Goal: Task Accomplishment & Management: Manage account settings

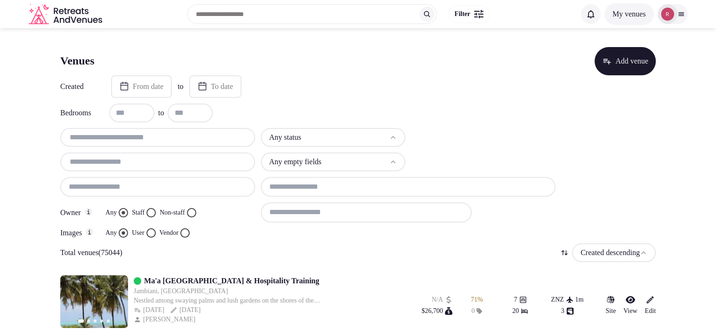
click at [156, 214] on button "Staff" at bounding box center [150, 212] width 9 height 9
click at [189, 231] on button "Vendor" at bounding box center [184, 232] width 9 height 9
click at [365, 143] on html "Search Popular Destinations Toscana, Italy Riviera Maya, Mexico Indonesia, Bali…" at bounding box center [358, 168] width 716 height 336
click at [340, 185] on input at bounding box center [408, 187] width 295 height 20
click at [469, 137] on div at bounding box center [483, 137] width 145 height 19
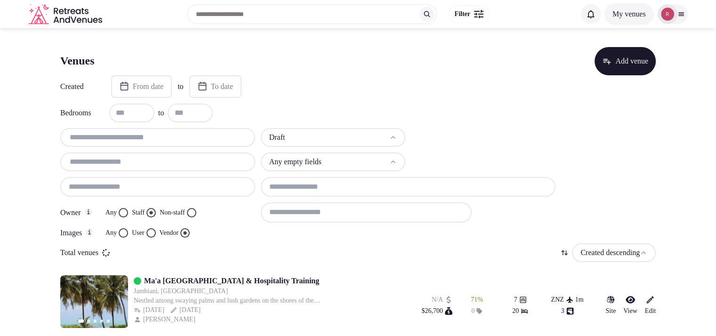
click at [352, 206] on input at bounding box center [366, 212] width 211 height 20
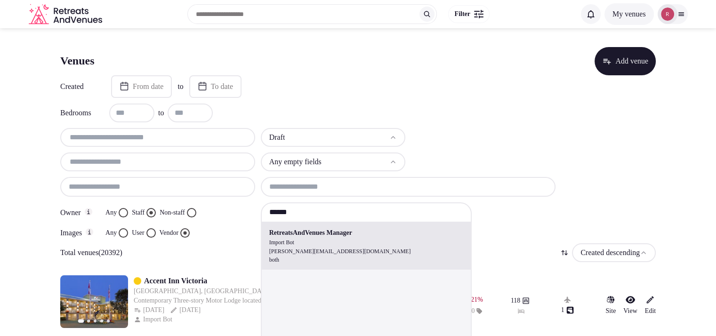
type input "**********"
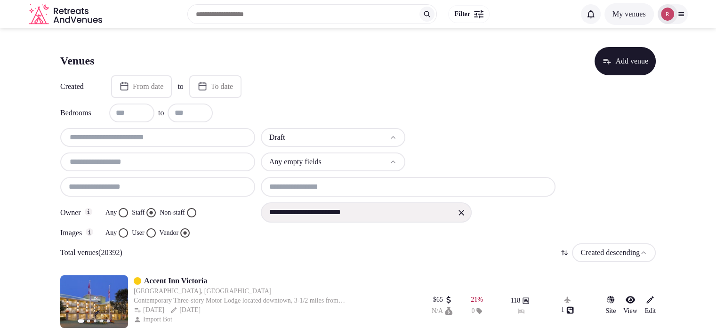
click at [147, 166] on input "text" at bounding box center [157, 161] width 187 height 11
paste input "**********"
type input "**********"
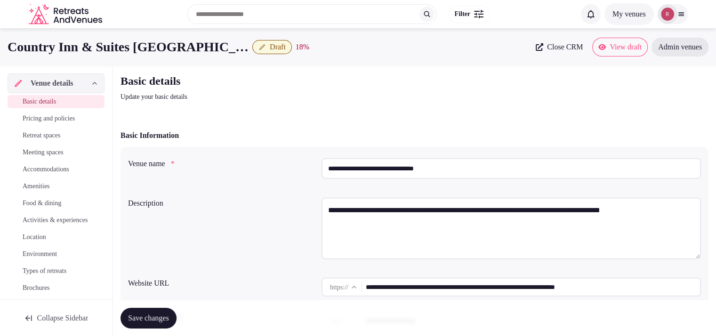
click at [457, 286] on input "**********" at bounding box center [533, 287] width 334 height 19
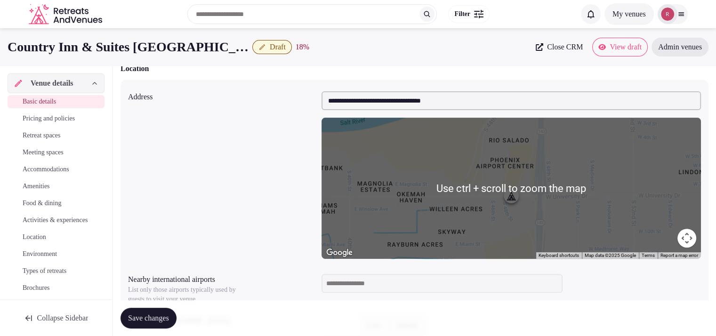
scroll to position [587, 0]
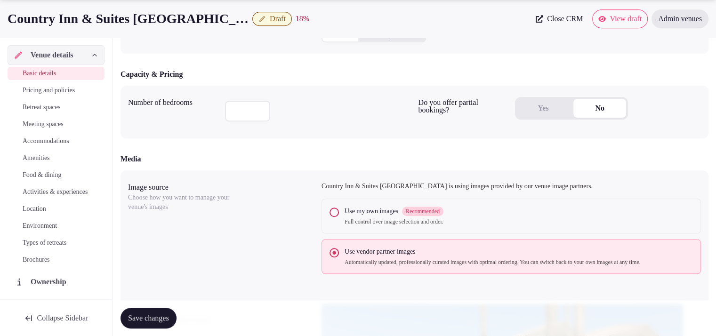
click at [531, 113] on button "Yes" at bounding box center [543, 108] width 53 height 19
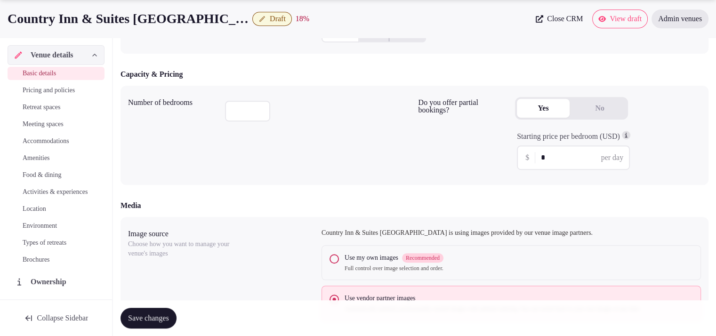
click at [561, 154] on input "*" at bounding box center [581, 157] width 80 height 11
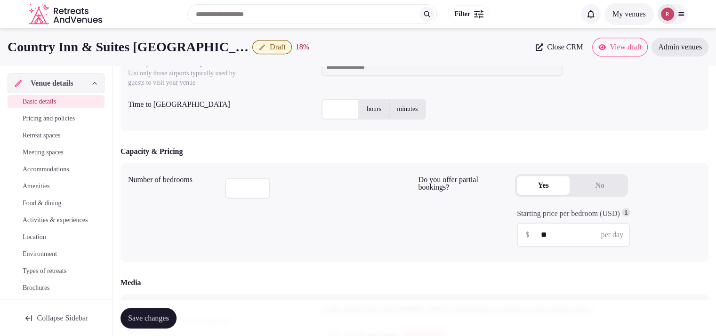
scroll to position [217, 0]
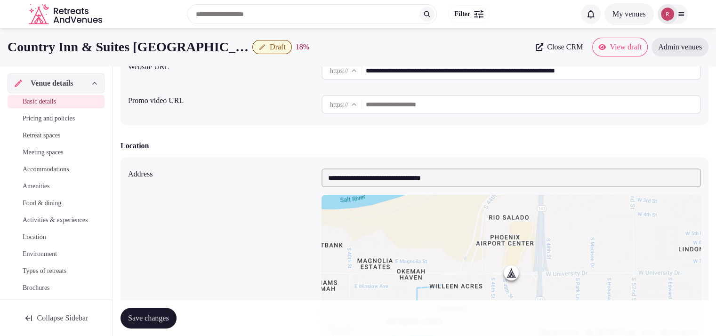
type input "**"
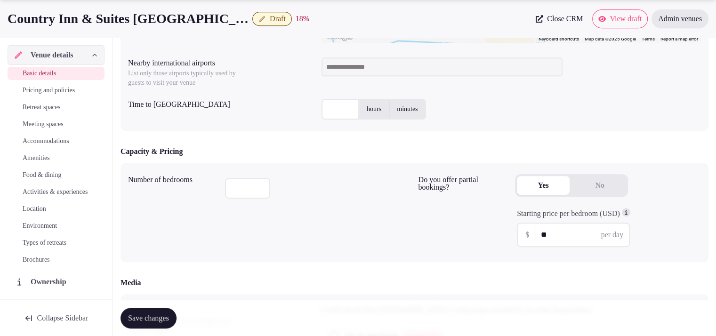
click at [330, 113] on input "text" at bounding box center [340, 109] width 38 height 21
type input "*"
click at [405, 65] on input at bounding box center [441, 66] width 241 height 19
type input "***"
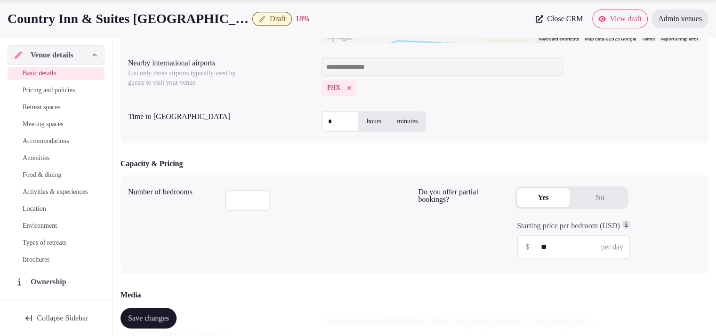
click at [152, 313] on span "Save changes" at bounding box center [148, 317] width 41 height 9
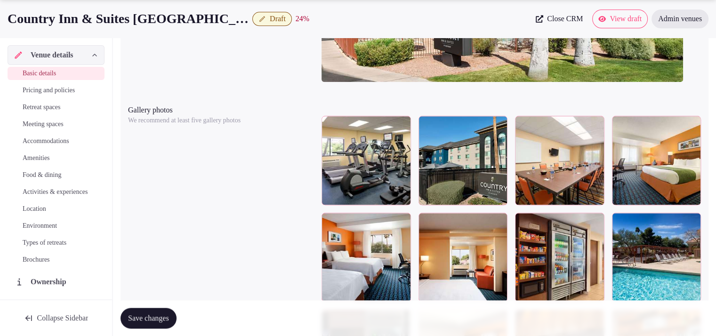
scroll to position [1113, 0]
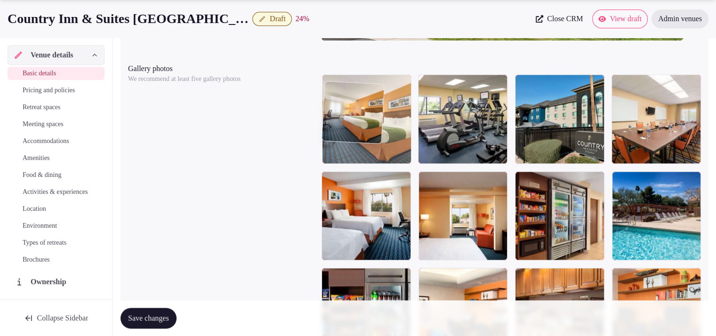
drag, startPoint x: 542, startPoint y: 165, endPoint x: 394, endPoint y: 146, distance: 149.4
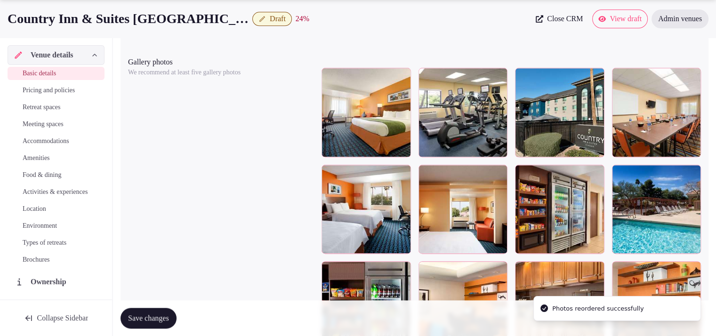
scroll to position [1165, 0]
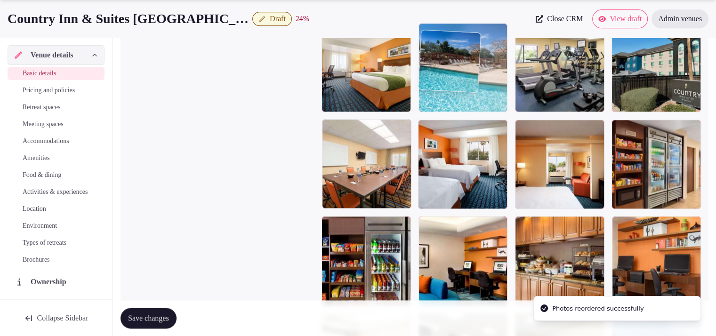
drag, startPoint x: 664, startPoint y: 209, endPoint x: 516, endPoint y: 125, distance: 170.1
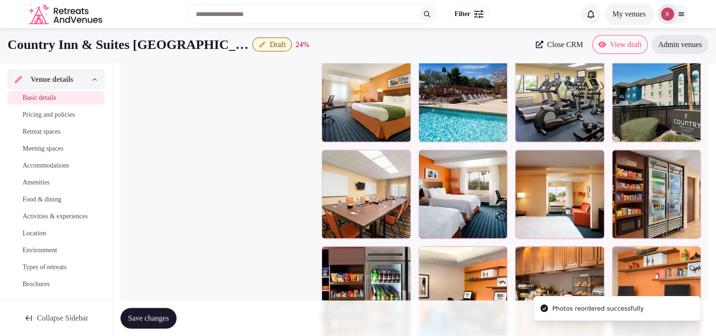
scroll to position [1106, 0]
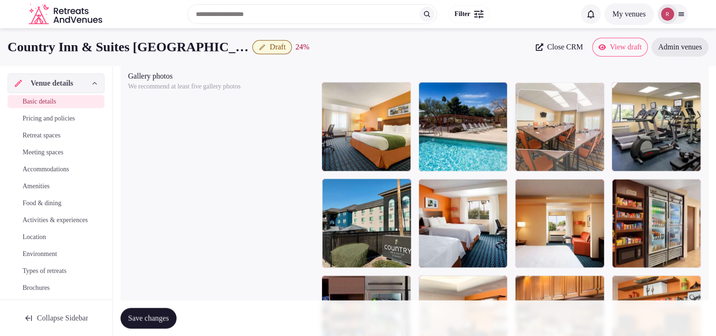
drag, startPoint x: 450, startPoint y: 234, endPoint x: 572, endPoint y: 176, distance: 135.2
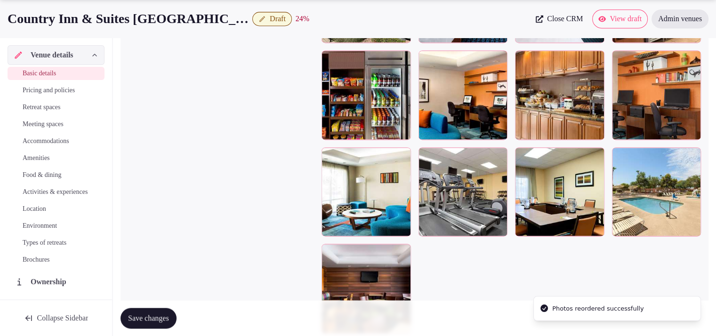
scroll to position [1283, 0]
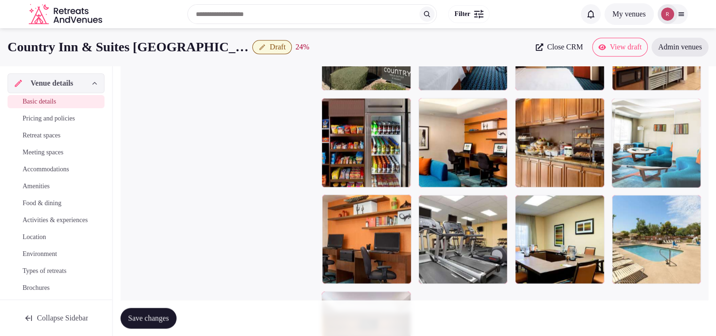
drag, startPoint x: 398, startPoint y: 257, endPoint x: 694, endPoint y: 190, distance: 304.1
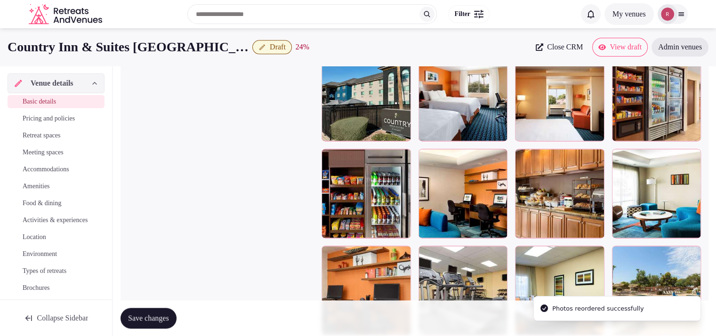
scroll to position [1173, 0]
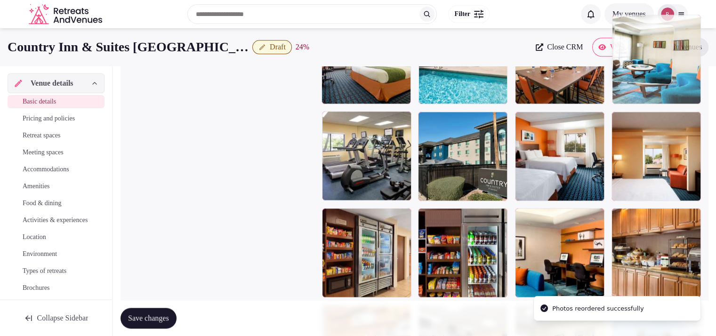
drag, startPoint x: 659, startPoint y: 251, endPoint x: 665, endPoint y: 117, distance: 134.3
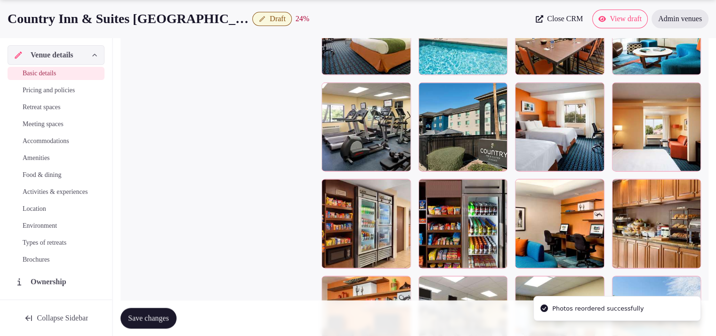
scroll to position [1204, 0]
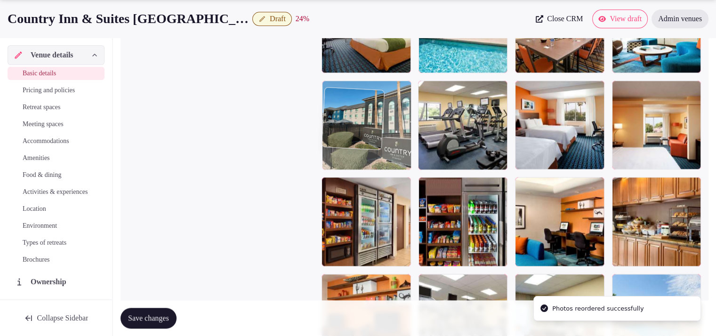
drag, startPoint x: 458, startPoint y: 165, endPoint x: 391, endPoint y: 171, distance: 67.5
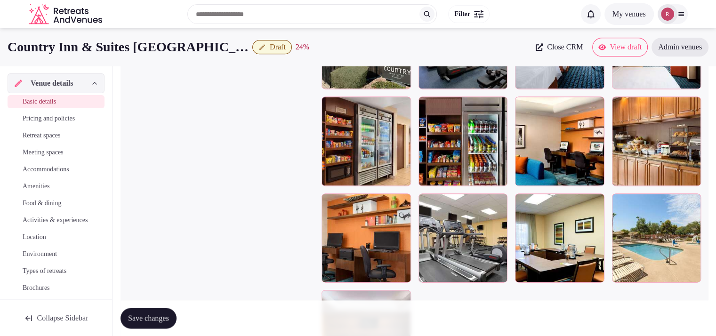
scroll to position [1254, 0]
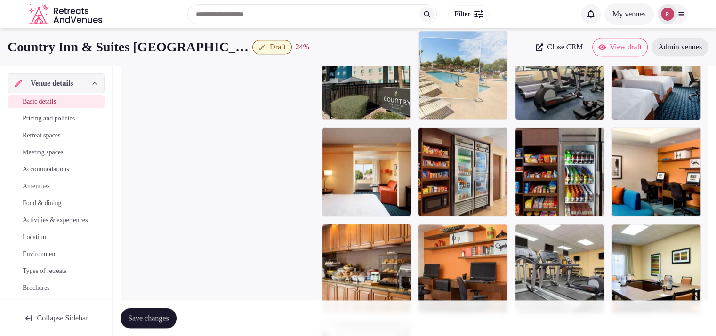
drag, startPoint x: 653, startPoint y: 288, endPoint x: 480, endPoint y: 117, distance: 243.0
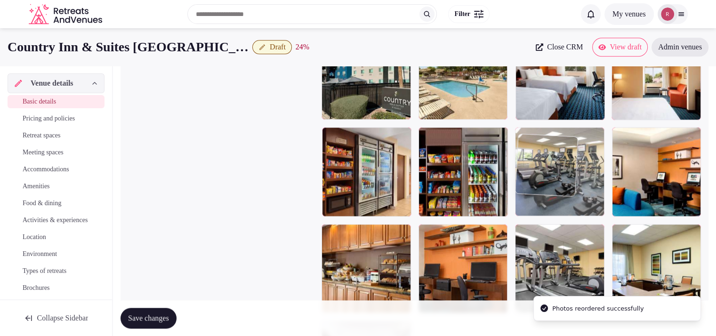
drag, startPoint x: 565, startPoint y: 128, endPoint x: 563, endPoint y: 223, distance: 95.6
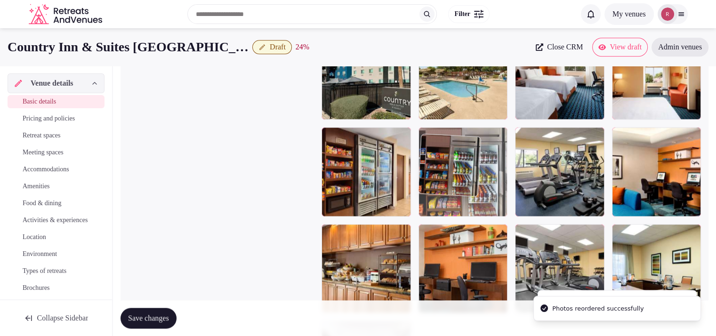
drag, startPoint x: 459, startPoint y: 195, endPoint x: 461, endPoint y: 252, distance: 57.0
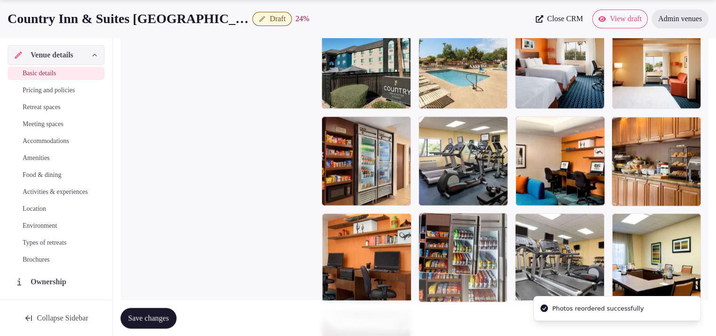
drag, startPoint x: 457, startPoint y: 192, endPoint x: 466, endPoint y: 275, distance: 83.8
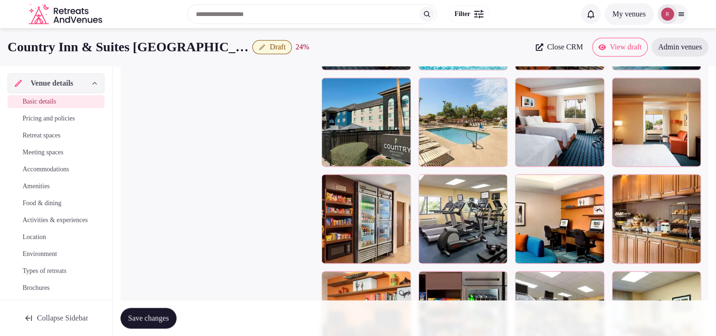
scroll to position [1198, 0]
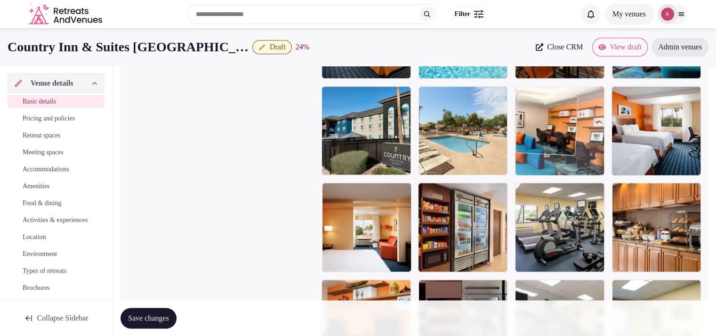
drag, startPoint x: 577, startPoint y: 239, endPoint x: 576, endPoint y: 177, distance: 61.7
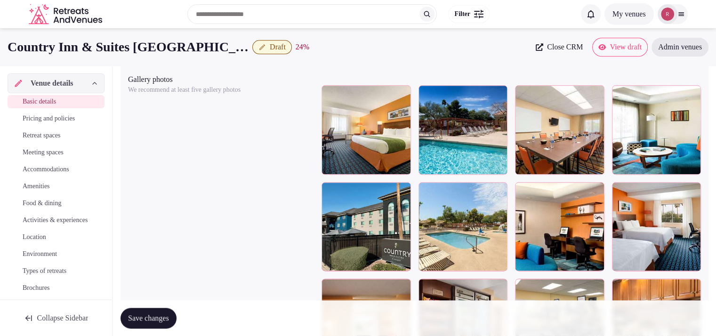
scroll to position [1101, 0]
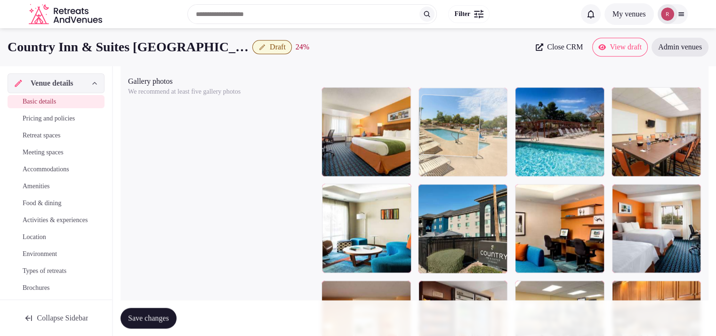
drag, startPoint x: 457, startPoint y: 228, endPoint x: 477, endPoint y: 164, distance: 66.7
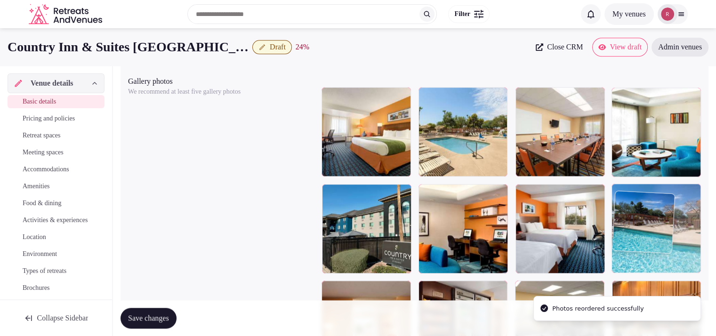
drag, startPoint x: 546, startPoint y: 163, endPoint x: 639, endPoint y: 264, distance: 137.2
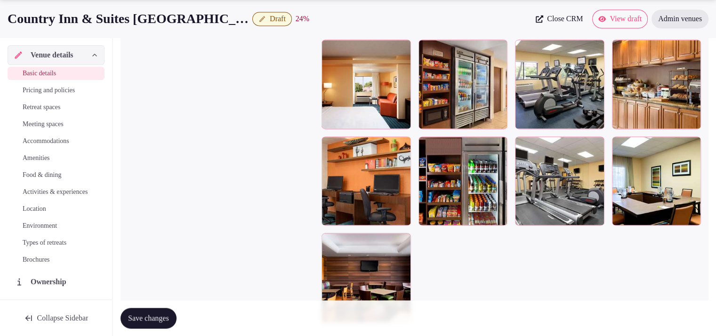
scroll to position [1350, 0]
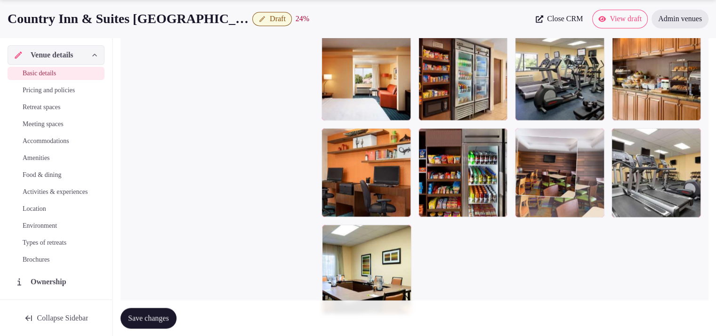
drag, startPoint x: 357, startPoint y: 272, endPoint x: 560, endPoint y: 161, distance: 231.1
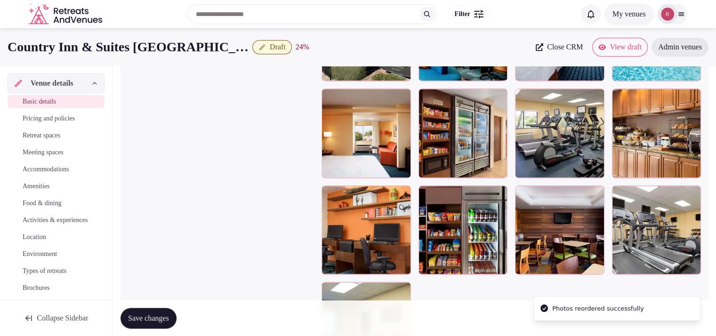
scroll to position [1264, 0]
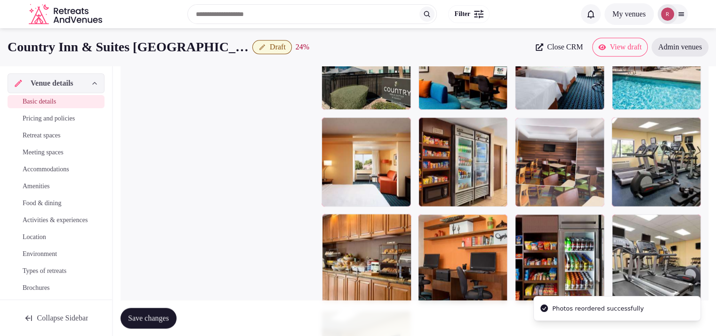
drag, startPoint x: 571, startPoint y: 252, endPoint x: 579, endPoint y: 128, distance: 124.6
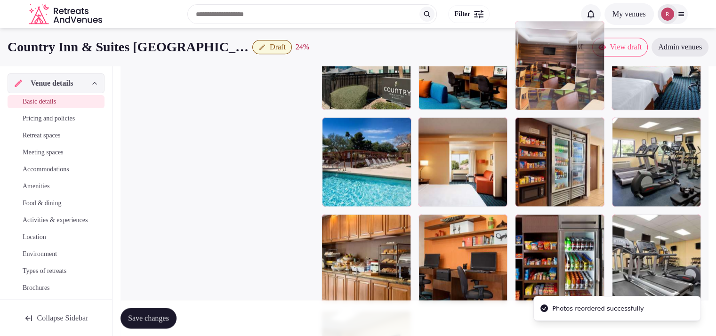
drag, startPoint x: 565, startPoint y: 156, endPoint x: 571, endPoint y: 100, distance: 56.3
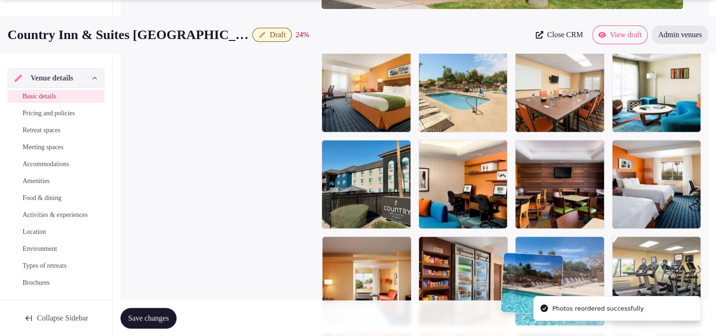
scroll to position [1146, 0]
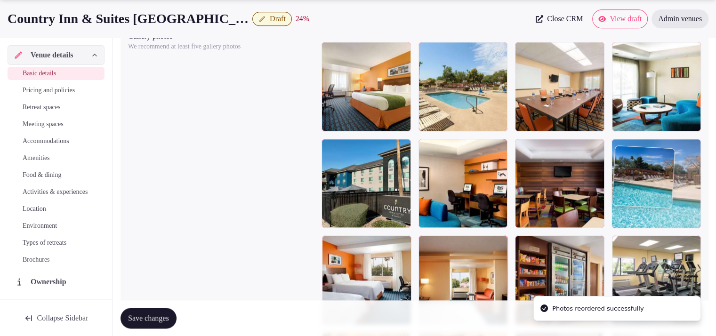
drag, startPoint x: 390, startPoint y: 267, endPoint x: 686, endPoint y: 207, distance: 302.6
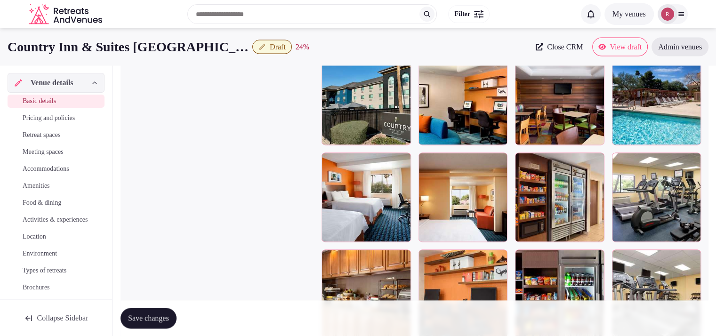
scroll to position [1210, 0]
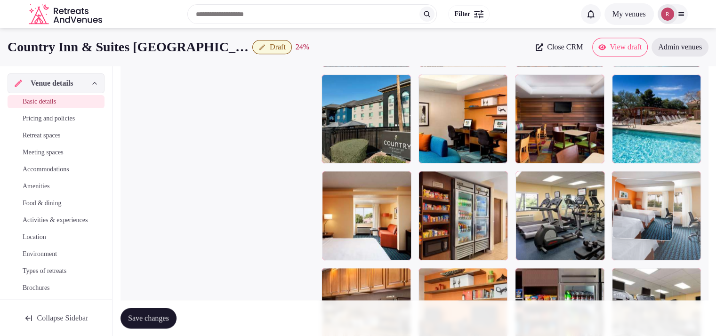
drag, startPoint x: 350, startPoint y: 257, endPoint x: 623, endPoint y: 257, distance: 273.0
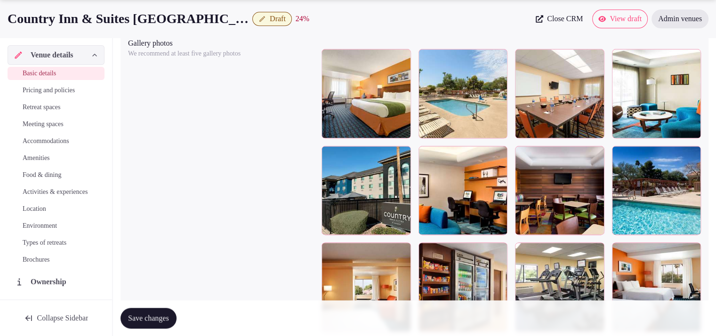
scroll to position [1145, 0]
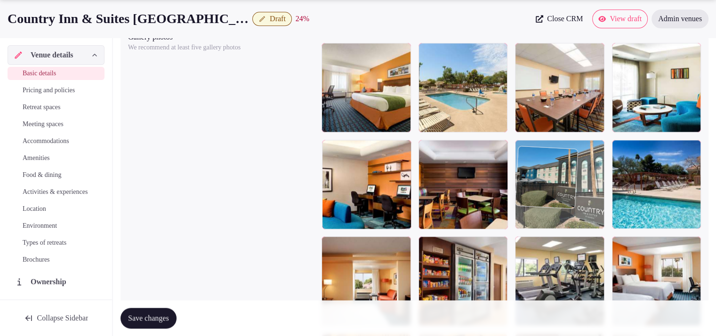
drag, startPoint x: 338, startPoint y: 205, endPoint x: 500, endPoint y: 213, distance: 162.1
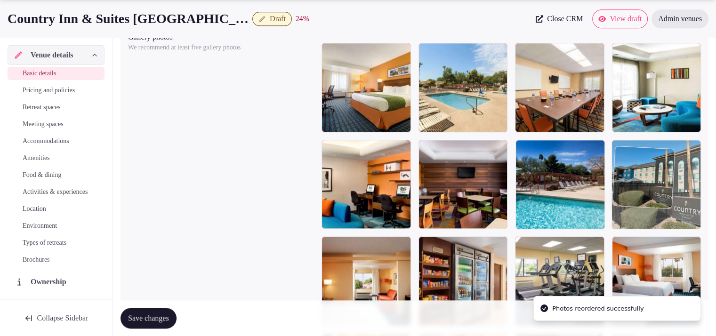
drag, startPoint x: 539, startPoint y: 208, endPoint x: 604, endPoint y: 207, distance: 65.0
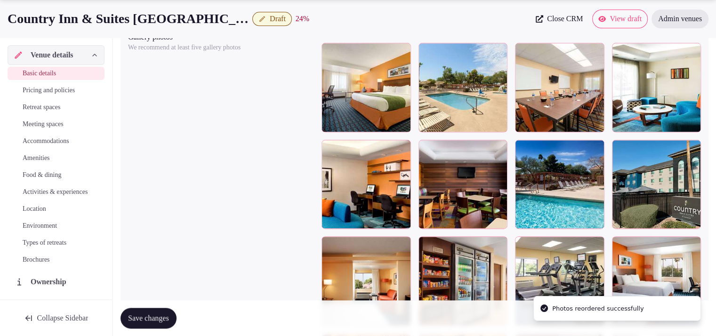
click at [136, 315] on span "Save changes" at bounding box center [148, 317] width 41 height 9
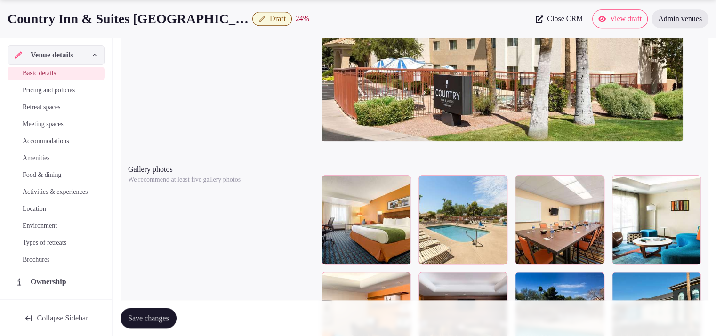
scroll to position [1085, 0]
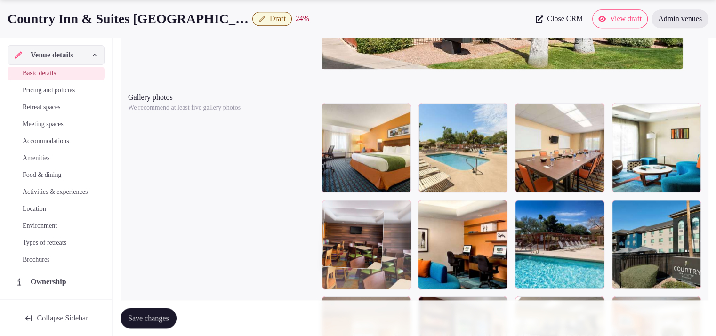
drag, startPoint x: 444, startPoint y: 246, endPoint x: 384, endPoint y: 249, distance: 60.8
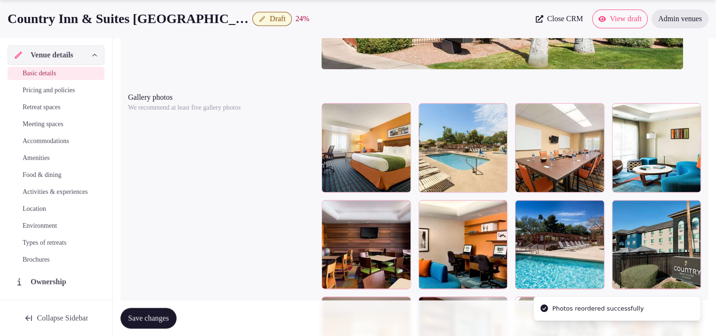
click at [146, 318] on span "Save changes" at bounding box center [148, 317] width 41 height 9
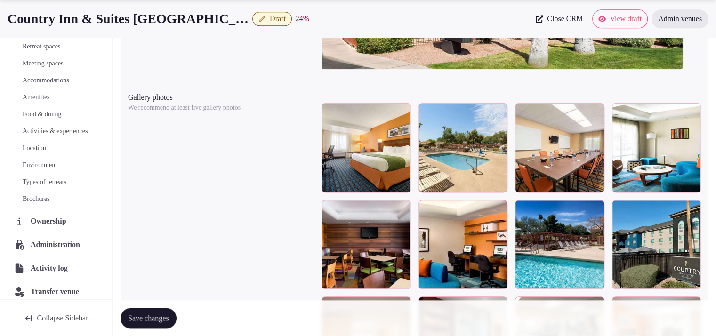
scroll to position [79, 0]
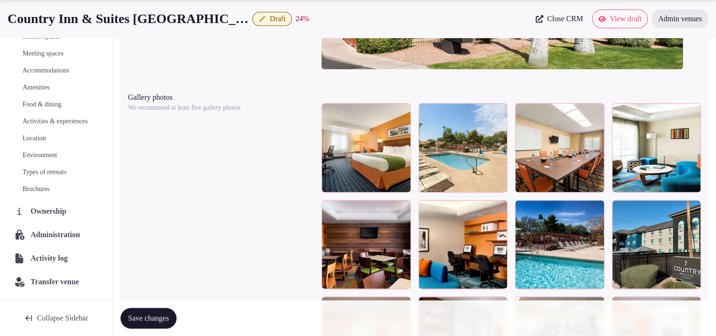
click at [68, 221] on div "Ownership" at bounding box center [56, 211] width 97 height 20
click at [46, 210] on span "Ownership" at bounding box center [50, 211] width 39 height 11
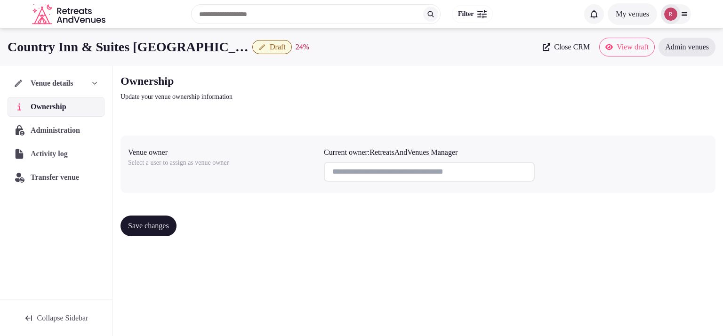
click at [54, 124] on div "Administration" at bounding box center [56, 131] width 97 height 20
click at [66, 128] on span "Administration" at bounding box center [57, 130] width 52 height 11
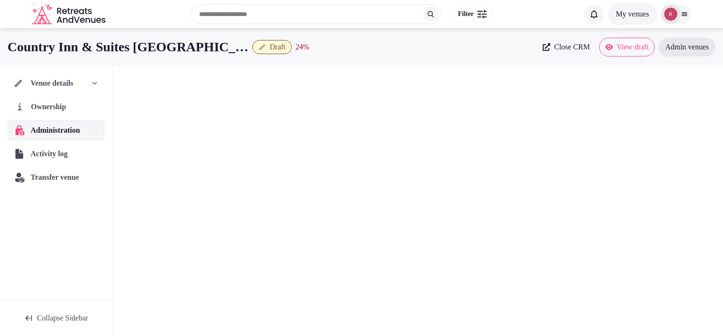
click at [70, 107] on span "Ownership" at bounding box center [50, 106] width 39 height 11
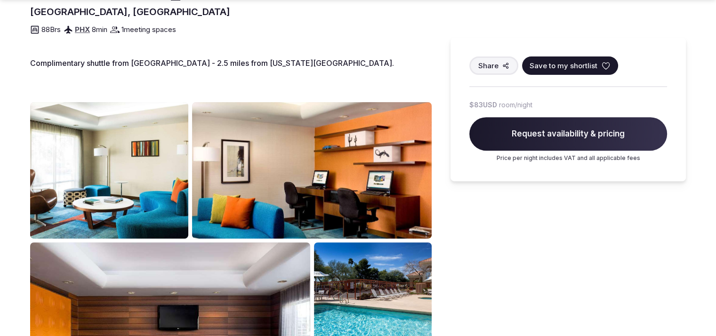
scroll to position [41, 0]
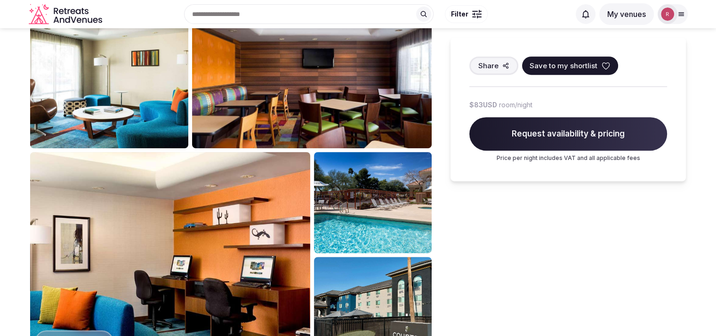
scroll to position [305, 0]
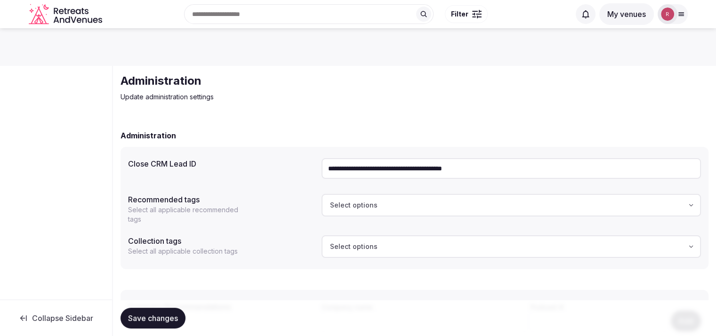
click at [442, 170] on input "**********" at bounding box center [510, 168] width 379 height 21
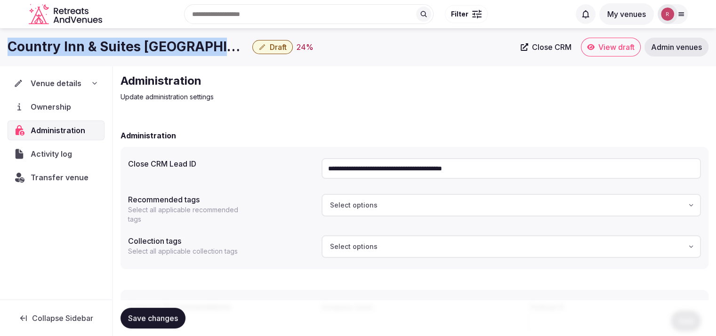
drag, startPoint x: 247, startPoint y: 50, endPoint x: 0, endPoint y: 48, distance: 246.7
click at [0, 48] on div "Country Inn & Suites [GEOGRAPHIC_DATA] Draft 24 % Close CRM View draft Admin ve…" at bounding box center [358, 47] width 716 height 19
copy div "Country Inn & Suites [GEOGRAPHIC_DATA]"
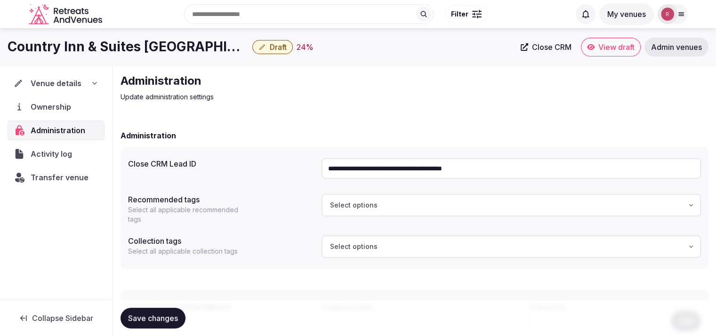
click at [372, 90] on div "Administration Update administration settings" at bounding box center [279, 87] width 316 height 28
click at [77, 86] on span "Venue details" at bounding box center [56, 83] width 51 height 11
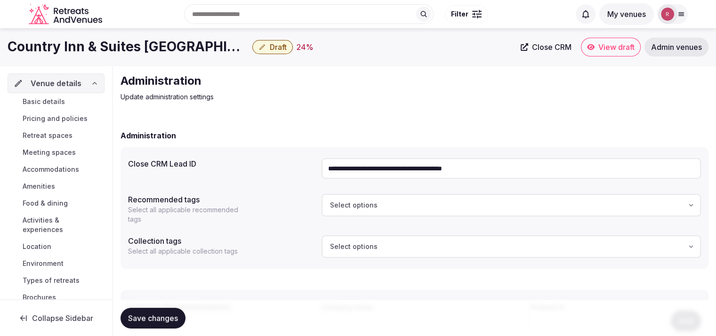
click at [71, 106] on link "Basic details" at bounding box center [56, 101] width 97 height 13
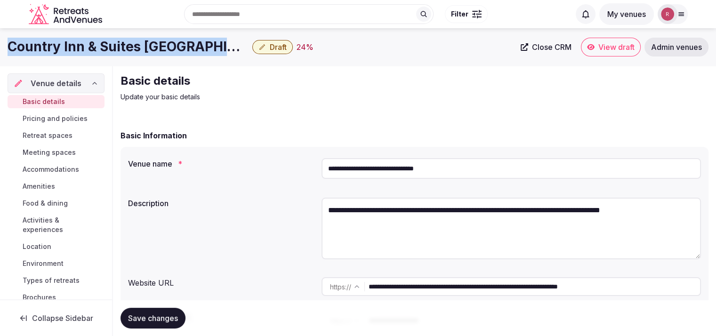
drag, startPoint x: 243, startPoint y: 49, endPoint x: 0, endPoint y: 47, distance: 242.9
click at [0, 47] on div "Country Inn & Suites [GEOGRAPHIC_DATA] Draft 24 % Close CRM View draft Admin ve…" at bounding box center [358, 47] width 716 height 19
copy h1 "Country Inn & Suites [GEOGRAPHIC_DATA]"
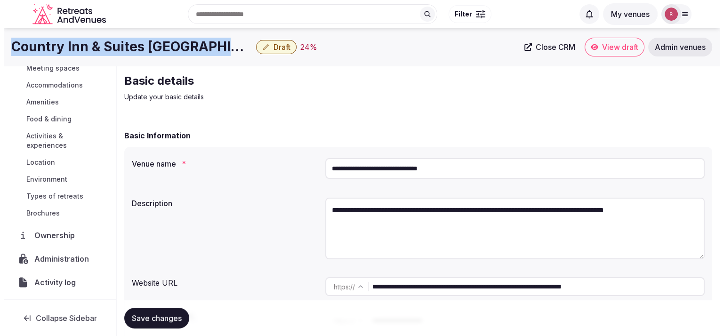
scroll to position [107, 0]
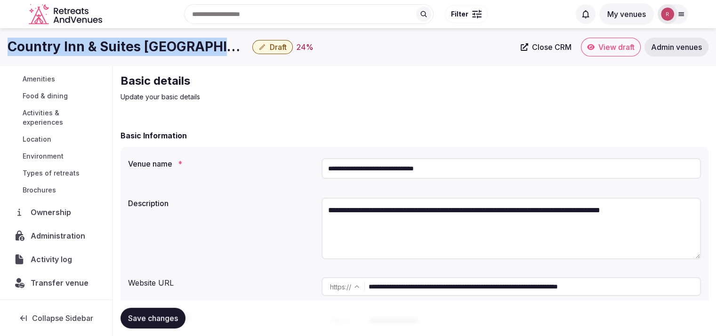
click at [51, 213] on span "Ownership" at bounding box center [53, 212] width 44 height 11
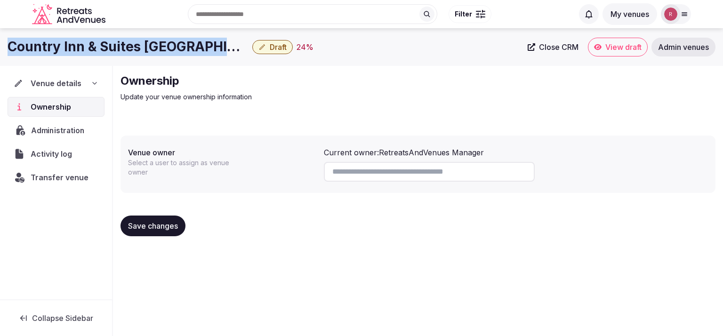
click at [48, 133] on span "Administration" at bounding box center [59, 130] width 57 height 11
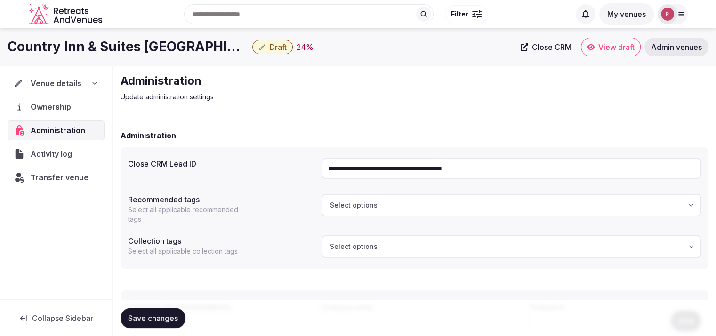
click at [459, 171] on input "**********" at bounding box center [510, 168] width 379 height 21
click at [297, 44] on div "24 %" at bounding box center [305, 46] width 17 height 11
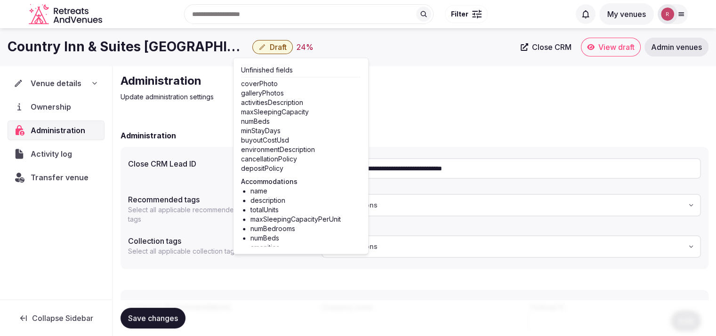
click at [420, 75] on h2 "Administration" at bounding box center [279, 80] width 316 height 15
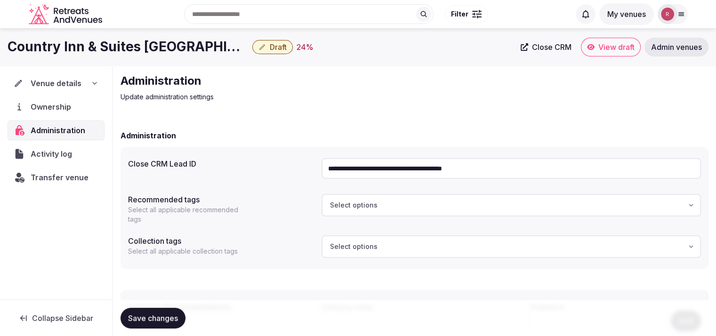
click at [278, 48] on span "Draft" at bounding box center [278, 46] width 17 height 9
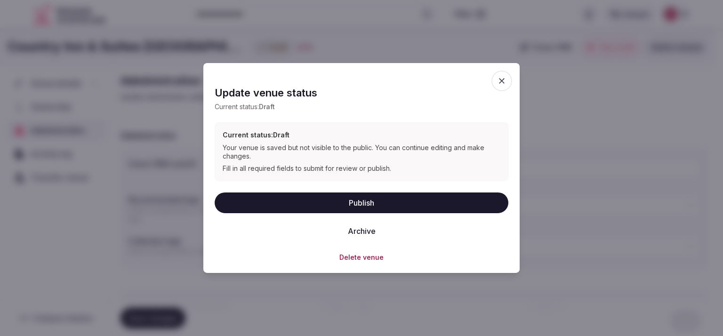
click at [339, 195] on button "Publish" at bounding box center [362, 202] width 294 height 21
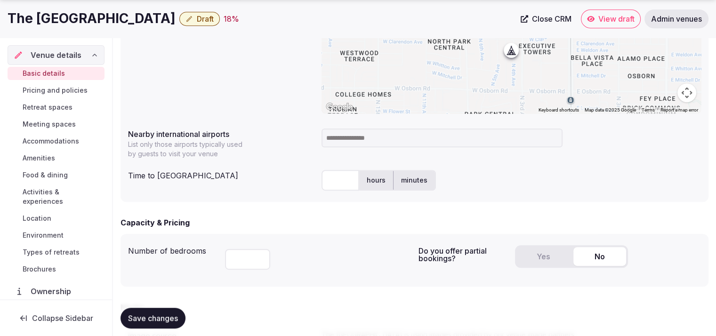
scroll to position [455, 0]
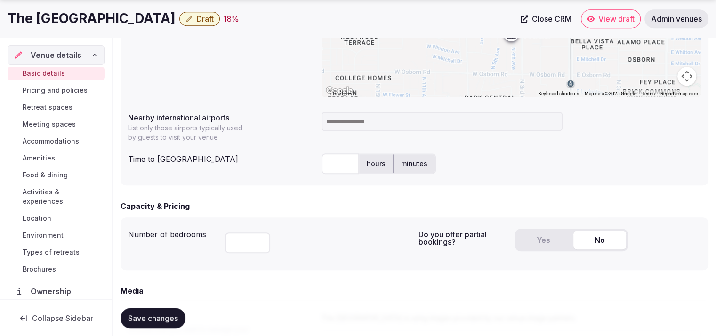
drag, startPoint x: 180, startPoint y: 16, endPoint x: 0, endPoint y: 10, distance: 179.9
click at [0, 10] on div "The Clarendon Hotel & Spa Draft 18 % Close CRM View draft Admin venues" at bounding box center [358, 18] width 716 height 19
copy h1 "The Clarendon Hotel & Spa"
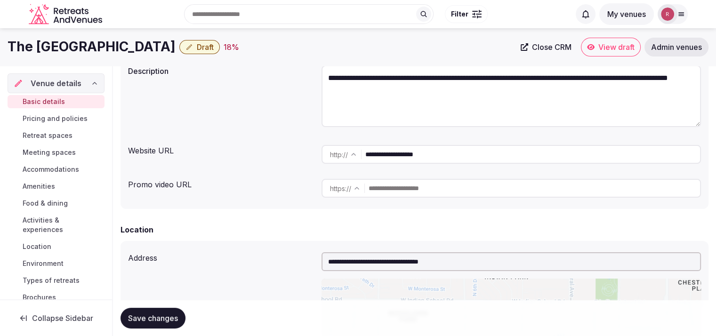
scroll to position [426, 0]
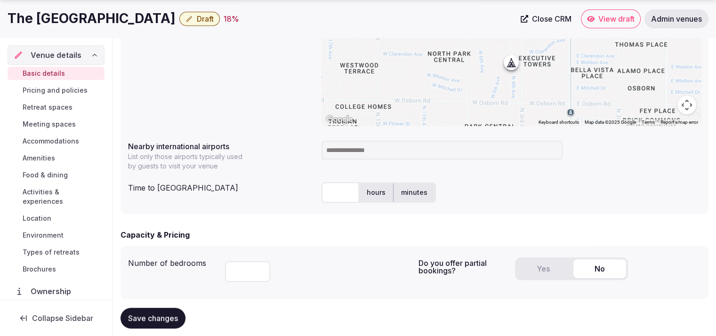
click at [375, 154] on input at bounding box center [441, 150] width 241 height 19
type input "***"
click at [344, 191] on input "text" at bounding box center [340, 192] width 38 height 21
type input "**"
click at [320, 249] on div "Number of bedrooms *** Do you offer partial bookings? Yes No" at bounding box center [415, 272] width 588 height 53
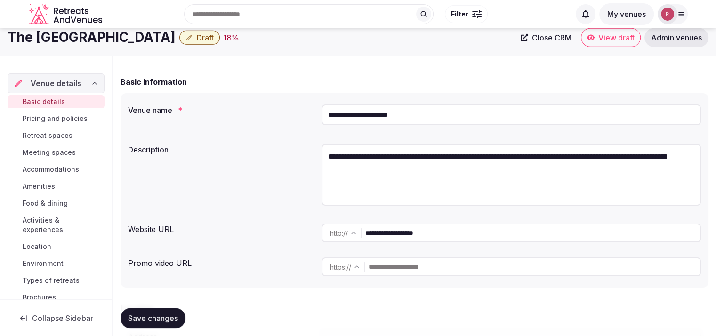
scroll to position [0, 0]
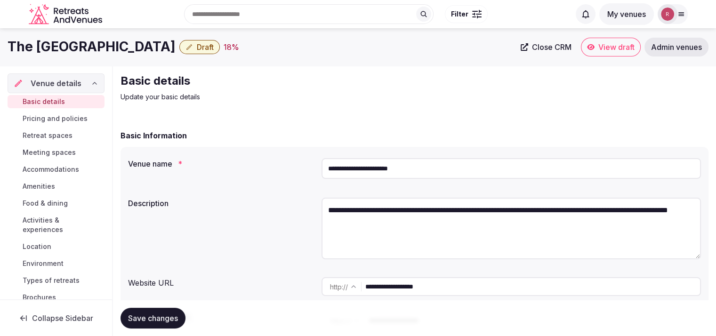
drag, startPoint x: 442, startPoint y: 286, endPoint x: 311, endPoint y: 281, distance: 131.4
click at [311, 281] on div "**********" at bounding box center [414, 286] width 573 height 26
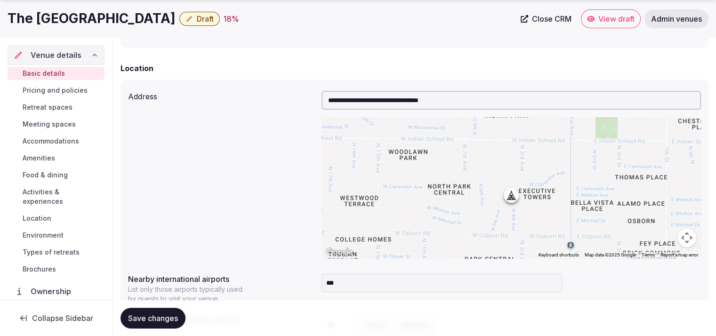
scroll to position [587, 0]
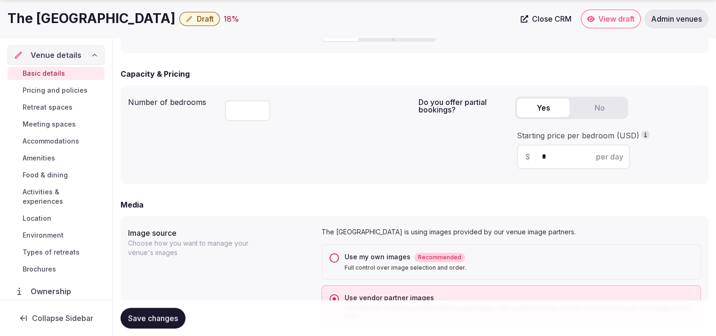
click at [543, 109] on button "Yes" at bounding box center [543, 107] width 53 height 19
click at [552, 150] on div "$ * per day" at bounding box center [573, 157] width 113 height 24
click at [552, 156] on input "*" at bounding box center [582, 156] width 80 height 11
type input "**"
click at [163, 309] on button "Save changes" at bounding box center [153, 318] width 65 height 21
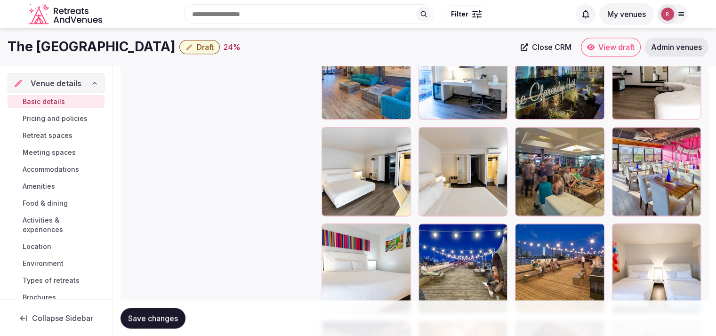
scroll to position [1103, 0]
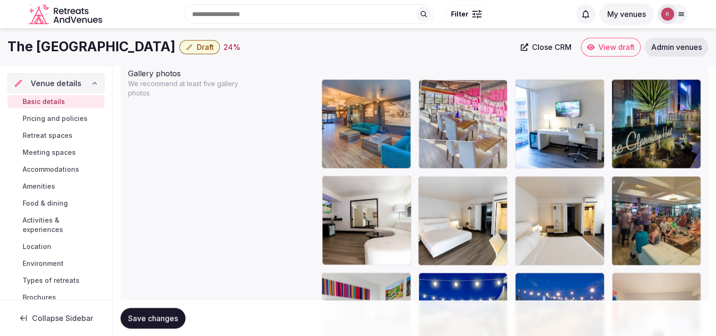
drag, startPoint x: 652, startPoint y: 230, endPoint x: 489, endPoint y: 134, distance: 189.5
click at [489, 134] on body "**********" at bounding box center [358, 51] width 716 height 2309
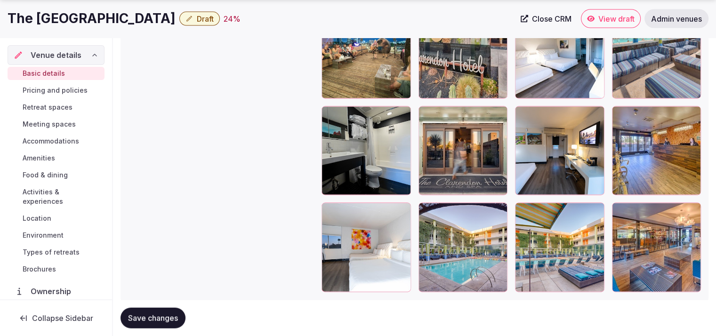
scroll to position [1653, 0]
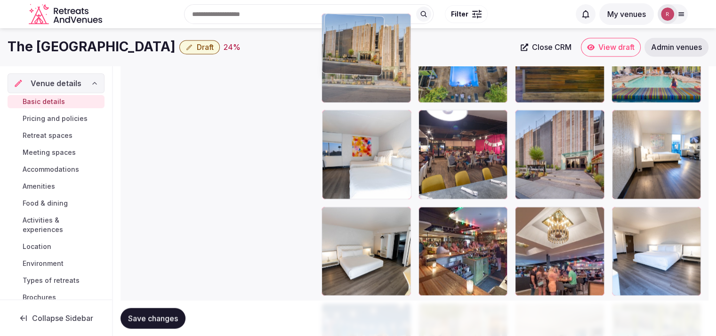
drag, startPoint x: 384, startPoint y: 94, endPoint x: 384, endPoint y: 71, distance: 23.1
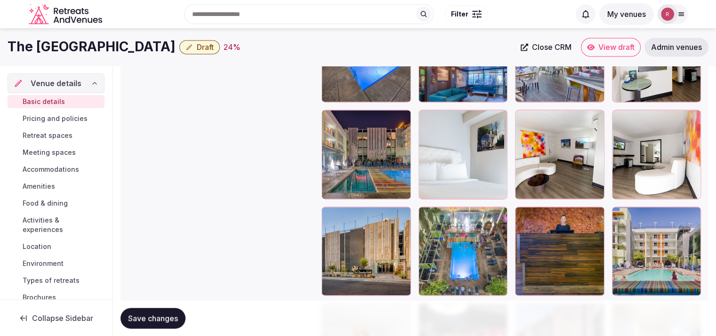
scroll to position [1430, 0]
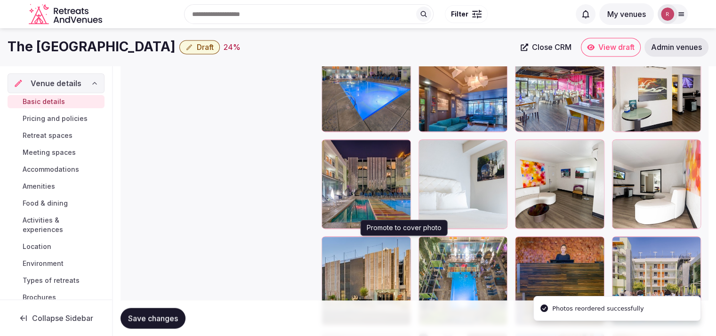
click at [401, 249] on button "button" at bounding box center [401, 245] width 11 height 11
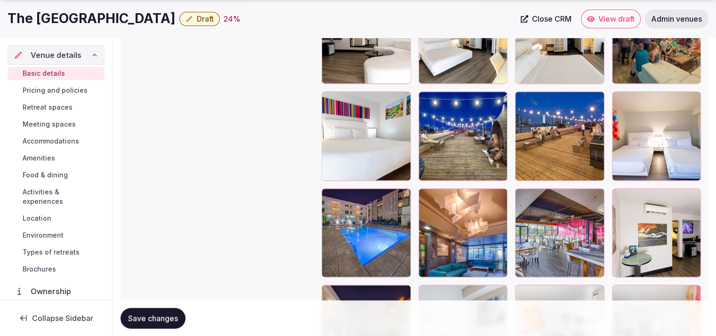
scroll to position [1290, 0]
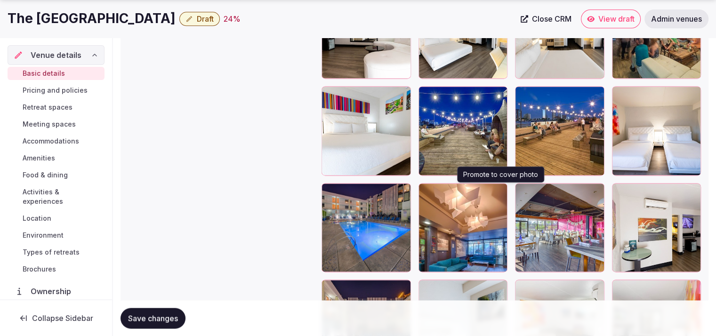
click at [499, 194] on button "button" at bounding box center [497, 192] width 11 height 11
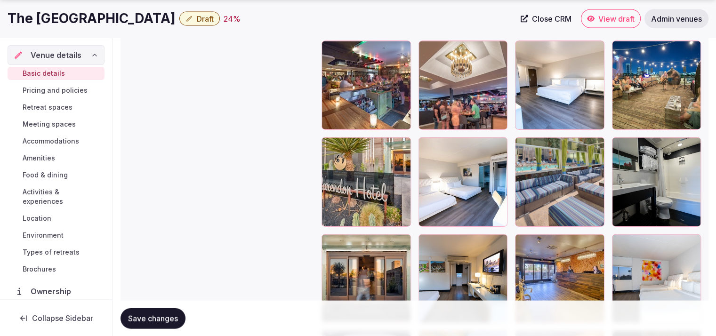
scroll to position [1972, 0]
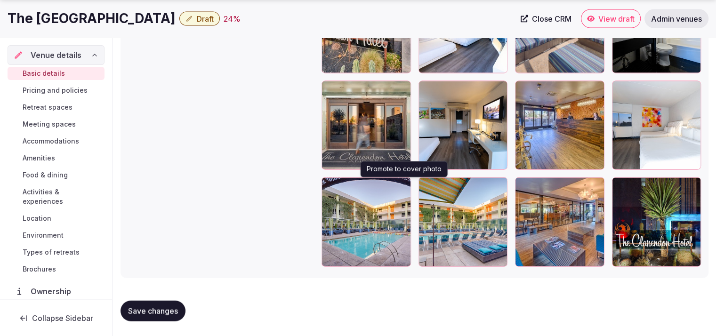
click at [401, 190] on button "button" at bounding box center [401, 186] width 11 height 11
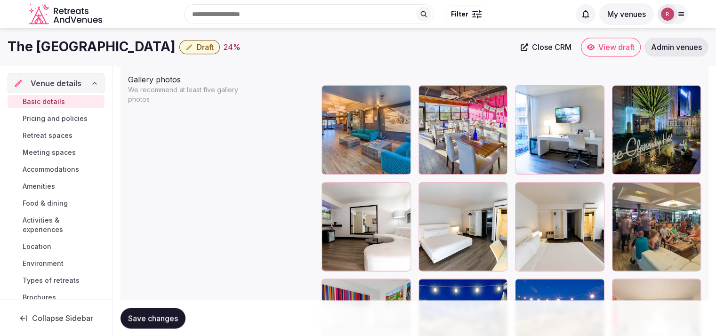
scroll to position [1094, 0]
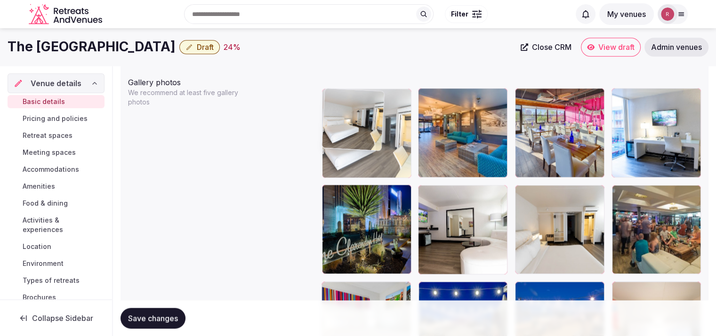
drag, startPoint x: 475, startPoint y: 229, endPoint x: 414, endPoint y: 168, distance: 86.2
click at [414, 168] on body "**********" at bounding box center [358, 60] width 716 height 2309
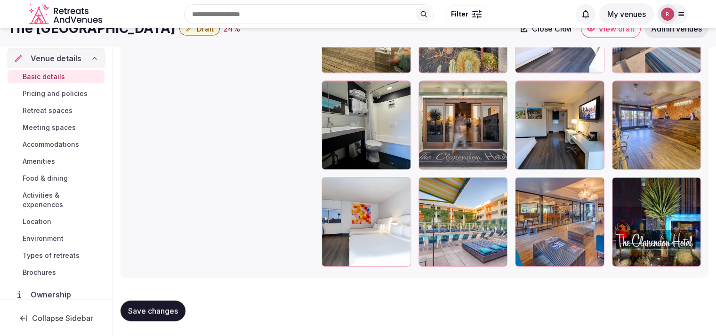
scroll to position [1913, 0]
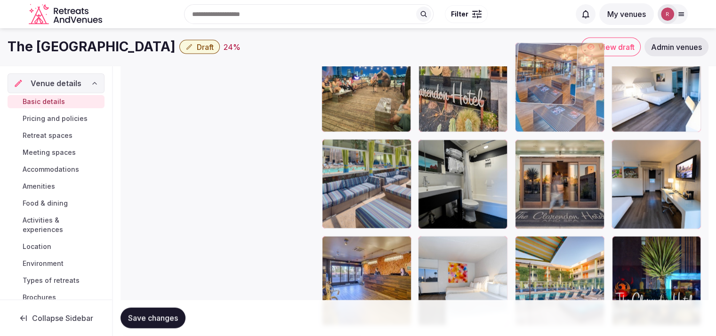
drag, startPoint x: 571, startPoint y: 270, endPoint x: 572, endPoint y: 127, distance: 143.6
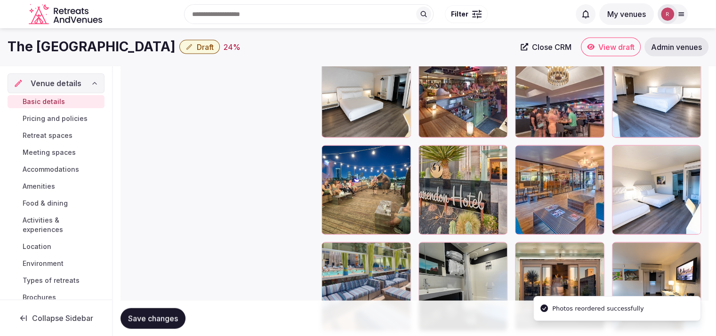
scroll to position [1800, 0]
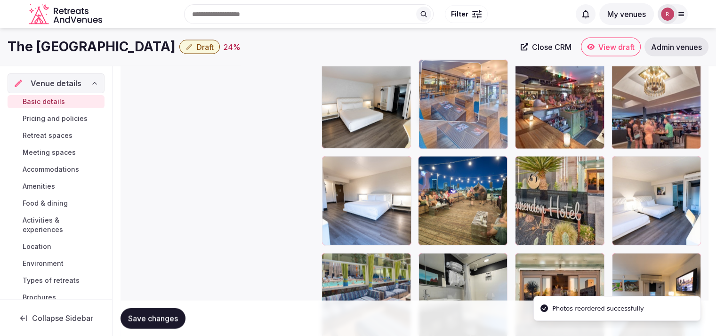
drag, startPoint x: 599, startPoint y: 228, endPoint x: 486, endPoint y: 132, distance: 148.3
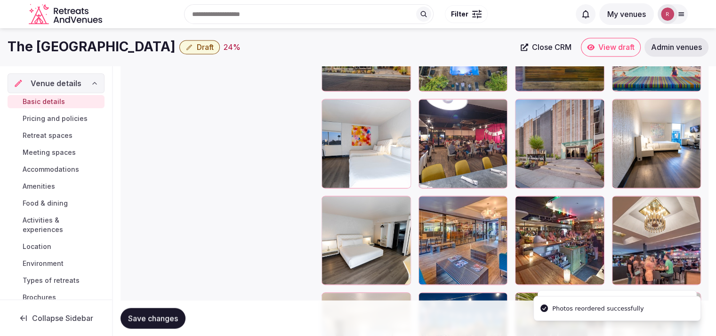
scroll to position [1653, 0]
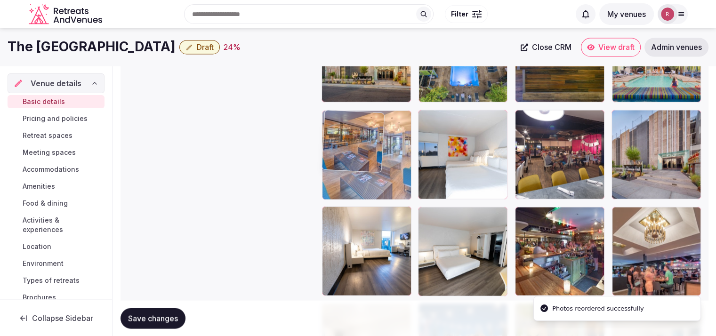
drag, startPoint x: 482, startPoint y: 241, endPoint x: 406, endPoint y: 164, distance: 107.5
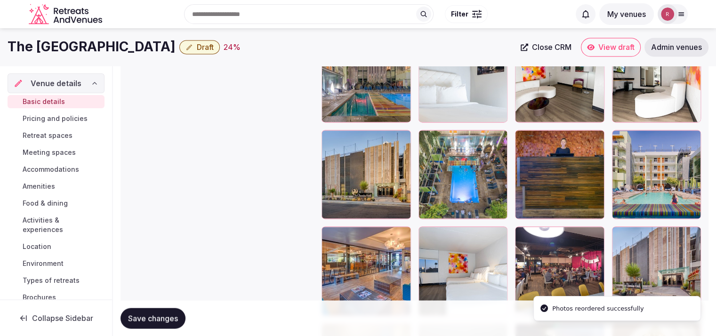
scroll to position [1510, 0]
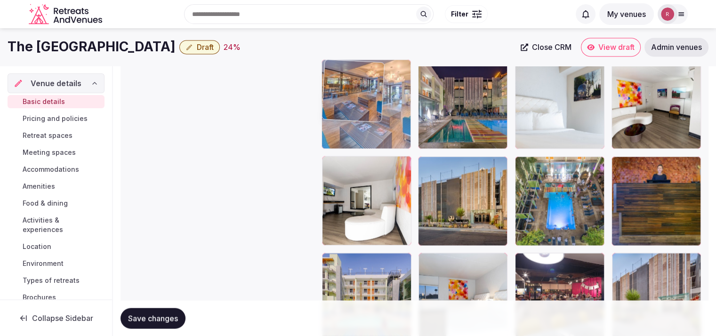
drag, startPoint x: 366, startPoint y: 274, endPoint x: 387, endPoint y: 134, distance: 141.9
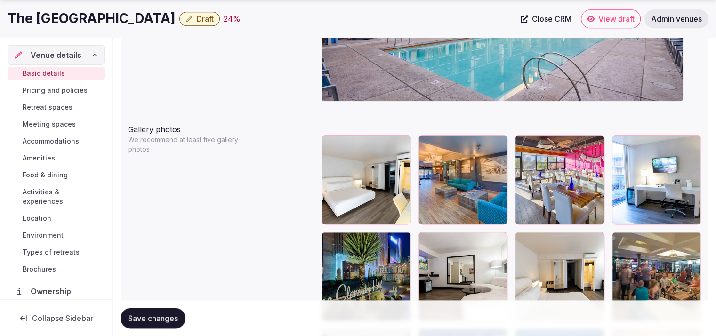
scroll to position [1096, 0]
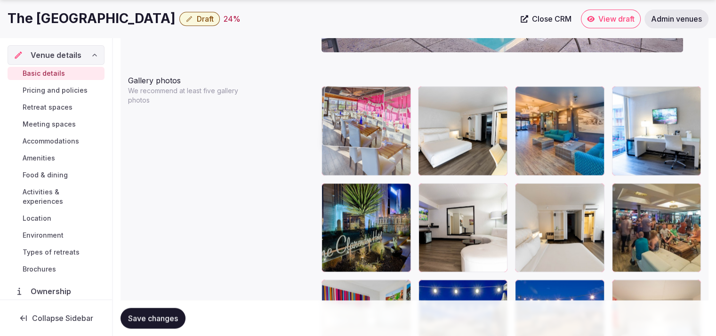
drag, startPoint x: 568, startPoint y: 154, endPoint x: 407, endPoint y: 151, distance: 161.5
click at [407, 151] on body "**********" at bounding box center [358, 58] width 716 height 2309
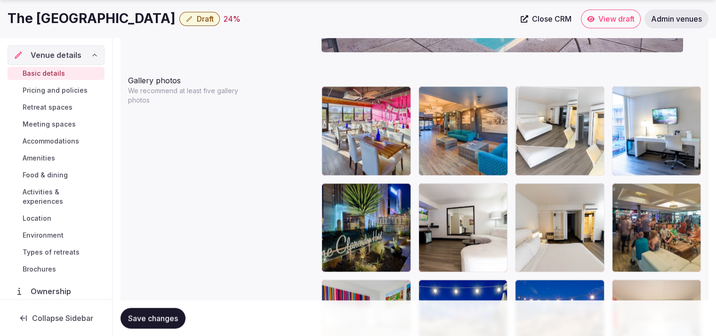
drag, startPoint x: 461, startPoint y: 147, endPoint x: 535, endPoint y: 156, distance: 73.9
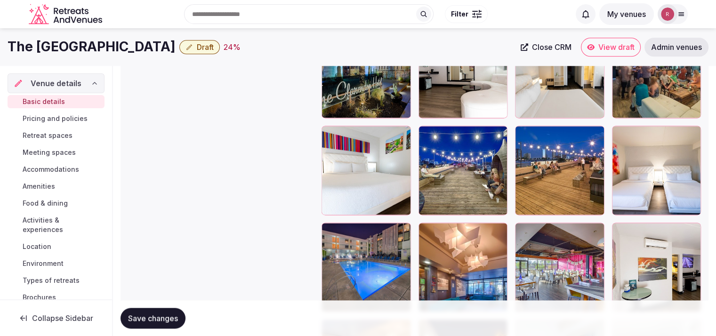
scroll to position [1242, 0]
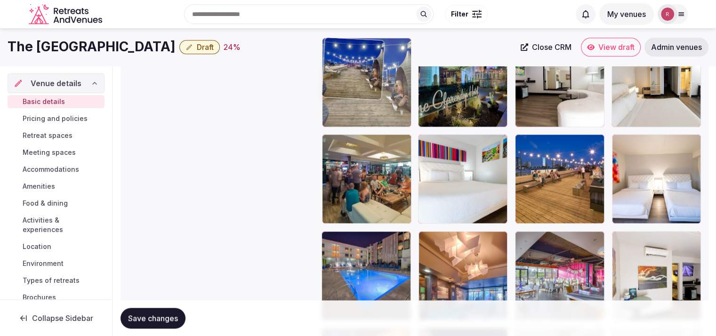
drag, startPoint x: 471, startPoint y: 185, endPoint x: 393, endPoint y: 126, distance: 98.1
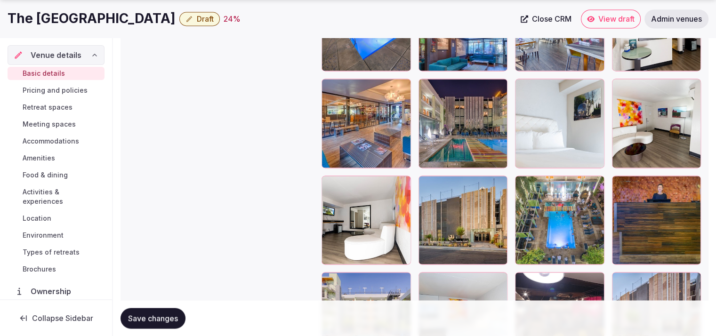
scroll to position [1466, 0]
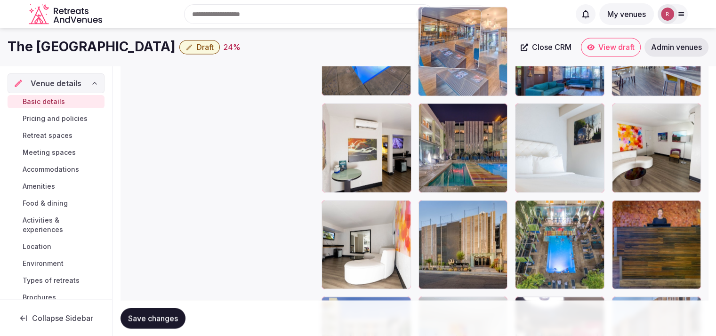
drag, startPoint x: 384, startPoint y: 160, endPoint x: 458, endPoint y: 104, distance: 92.1
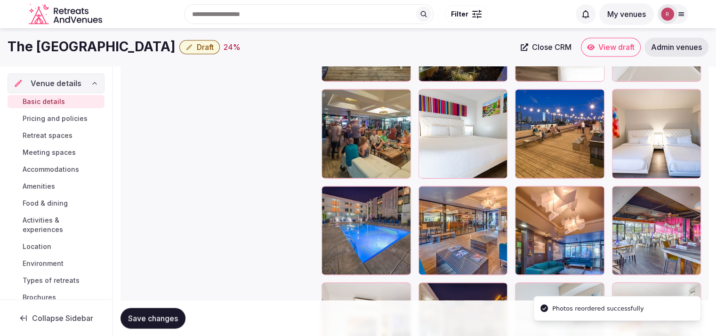
scroll to position [1252, 0]
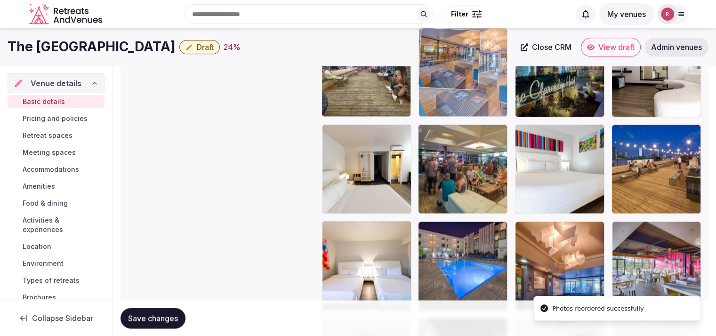
drag, startPoint x: 466, startPoint y: 251, endPoint x: 474, endPoint y: 98, distance: 152.7
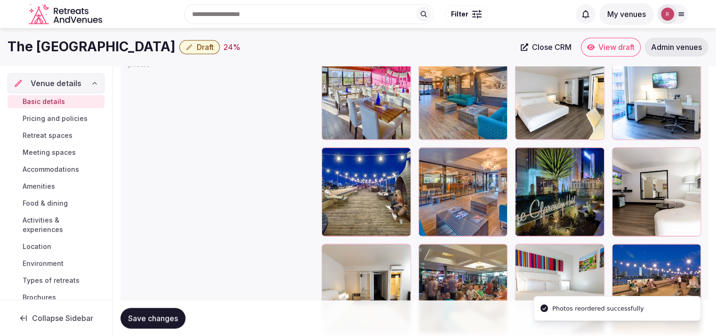
scroll to position [1100, 0]
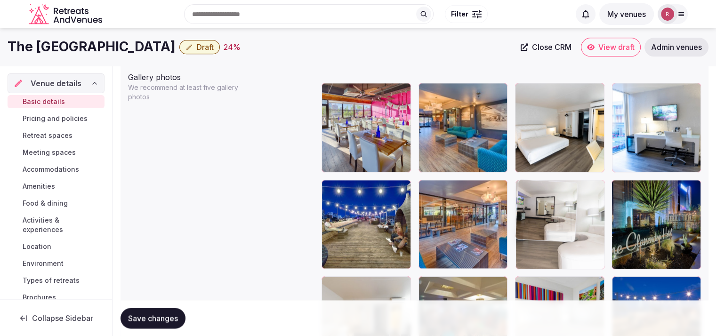
drag, startPoint x: 668, startPoint y: 246, endPoint x: 617, endPoint y: 250, distance: 51.4
click at [617, 250] on body "**********" at bounding box center [358, 54] width 716 height 2309
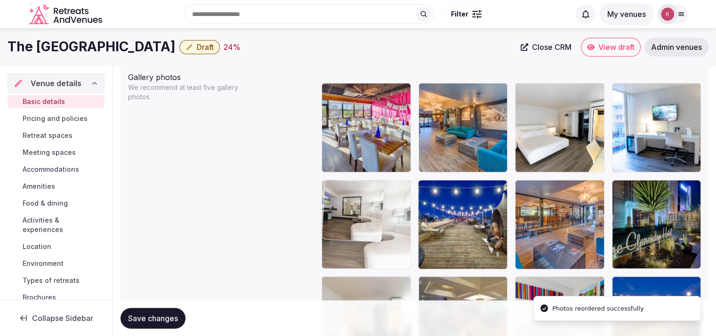
drag, startPoint x: 574, startPoint y: 241, endPoint x: 416, endPoint y: 239, distance: 158.2
click at [416, 239] on body "**********" at bounding box center [358, 54] width 716 height 2309
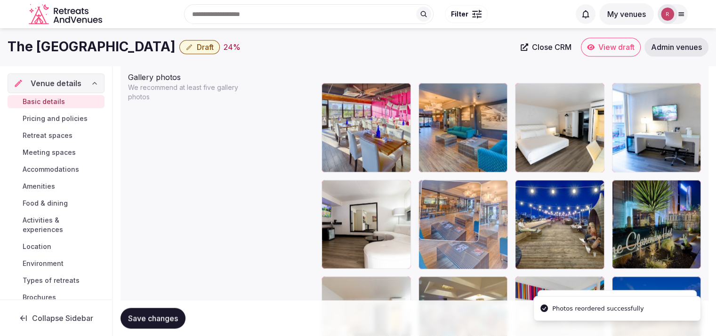
drag, startPoint x: 553, startPoint y: 241, endPoint x: 501, endPoint y: 241, distance: 52.3
click at [501, 241] on body "**********" at bounding box center [358, 54] width 716 height 2309
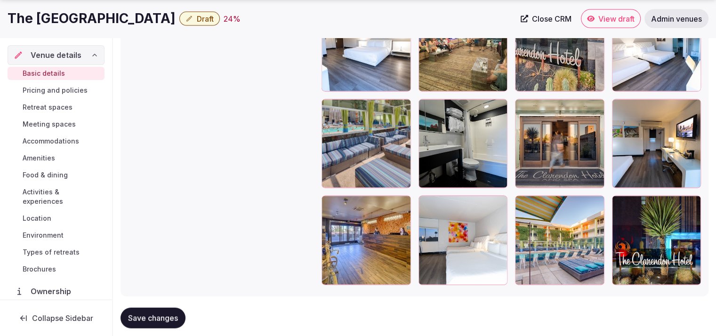
scroll to position [1965, 0]
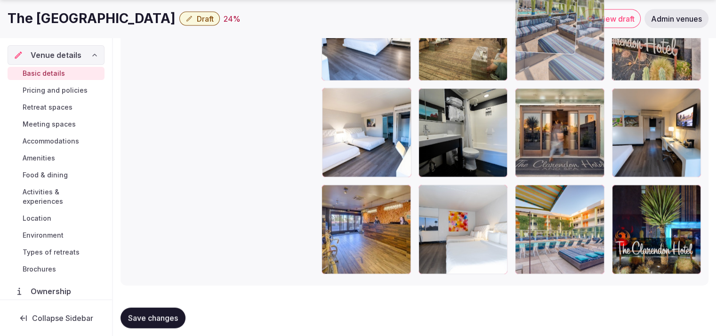
drag, startPoint x: 386, startPoint y: 159, endPoint x: 603, endPoint y: 113, distance: 221.5
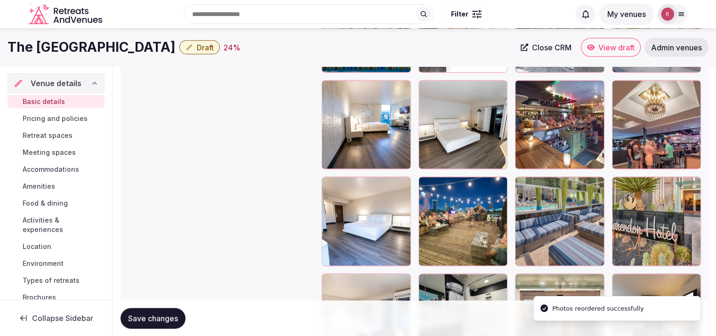
scroll to position [1753, 0]
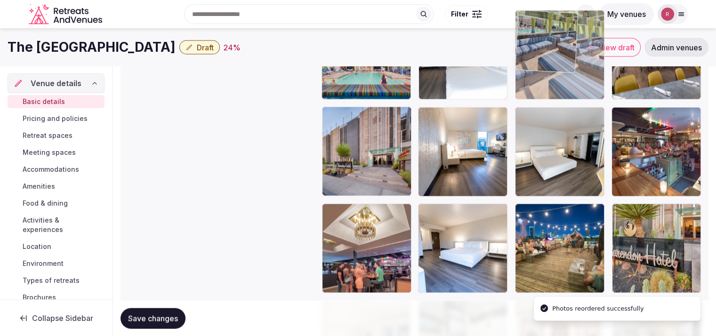
drag, startPoint x: 561, startPoint y: 267, endPoint x: 582, endPoint y: 104, distance: 163.8
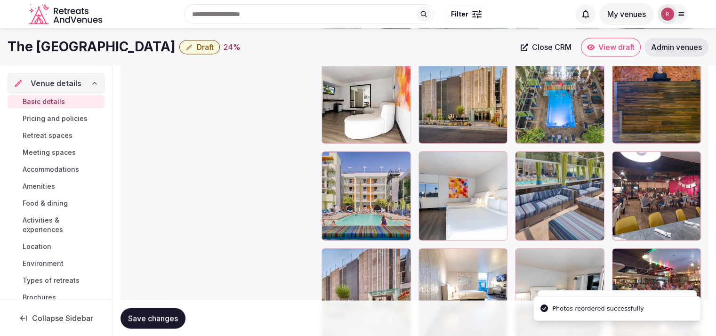
scroll to position [1541, 0]
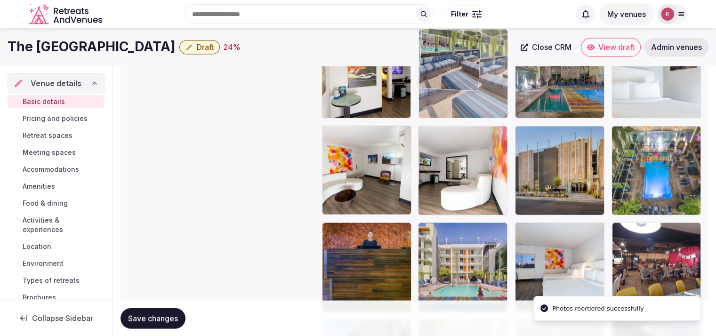
drag, startPoint x: 558, startPoint y: 248, endPoint x: 481, endPoint y: 109, distance: 159.3
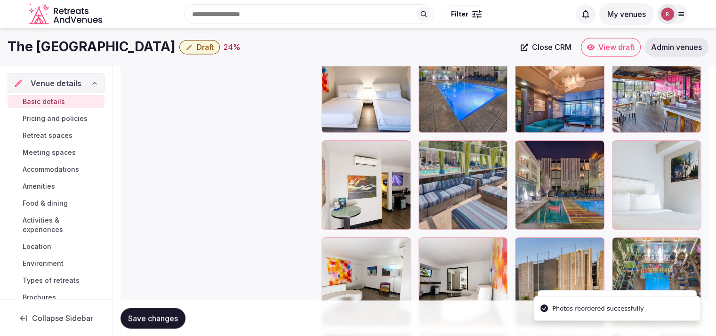
scroll to position [1358, 0]
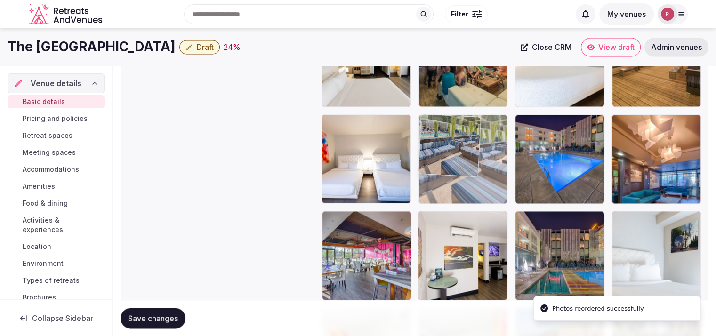
drag, startPoint x: 465, startPoint y: 252, endPoint x: 469, endPoint y: 167, distance: 85.3
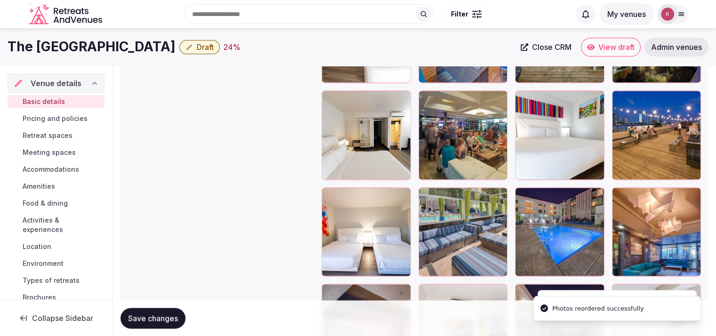
scroll to position [1283, 0]
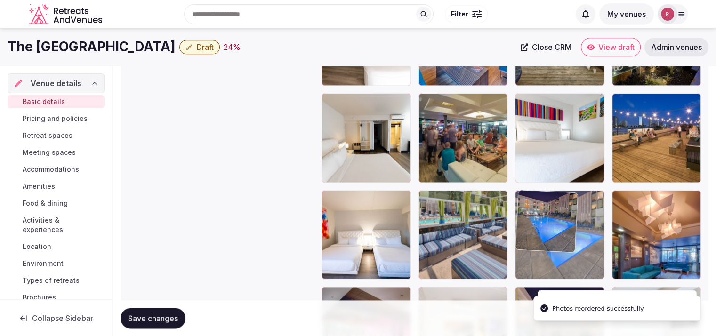
drag, startPoint x: 520, startPoint y: 247, endPoint x: 510, endPoint y: 216, distance: 32.5
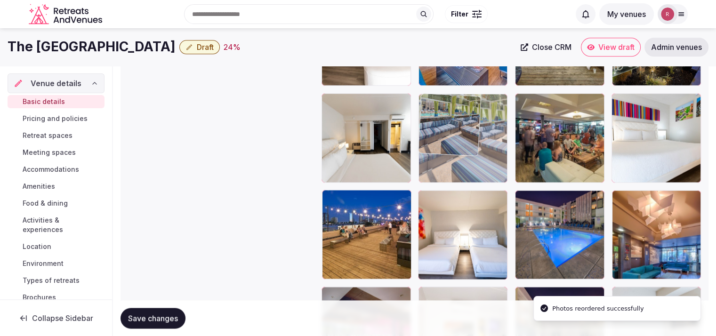
drag, startPoint x: 483, startPoint y: 236, endPoint x: 476, endPoint y: 139, distance: 97.2
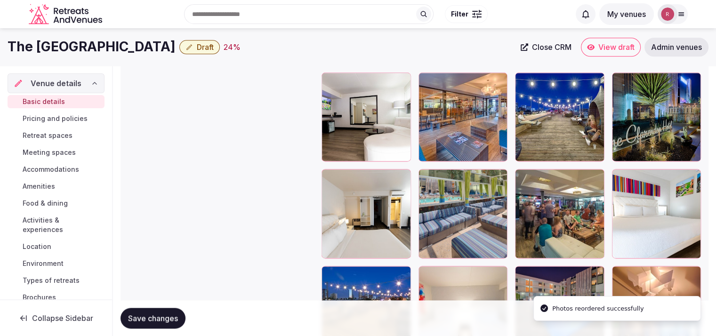
scroll to position [1166, 0]
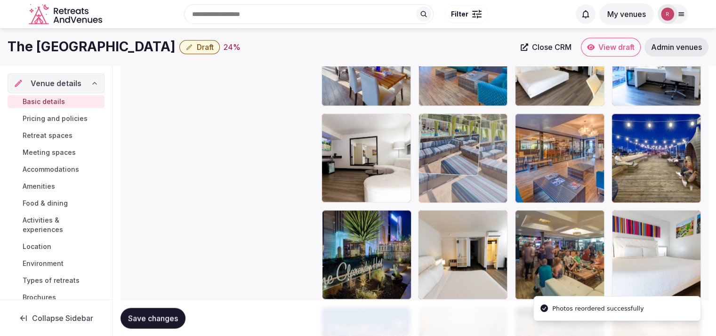
drag, startPoint x: 481, startPoint y: 264, endPoint x: 477, endPoint y: 169, distance: 94.7
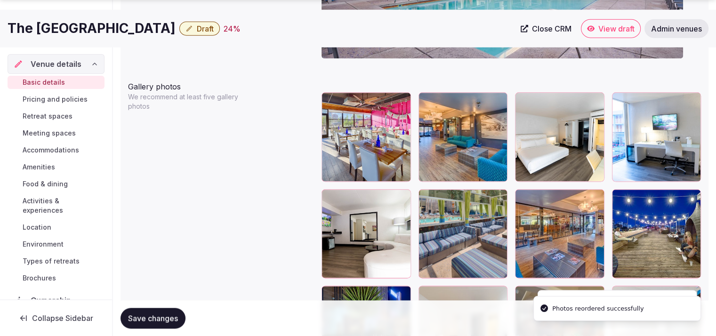
scroll to position [1137, 0]
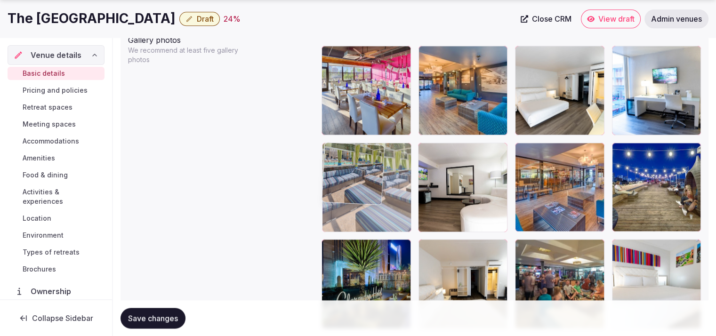
drag, startPoint x: 453, startPoint y: 203, endPoint x: 407, endPoint y: 211, distance: 46.4
click at [407, 211] on body "**********" at bounding box center [358, 17] width 716 height 2309
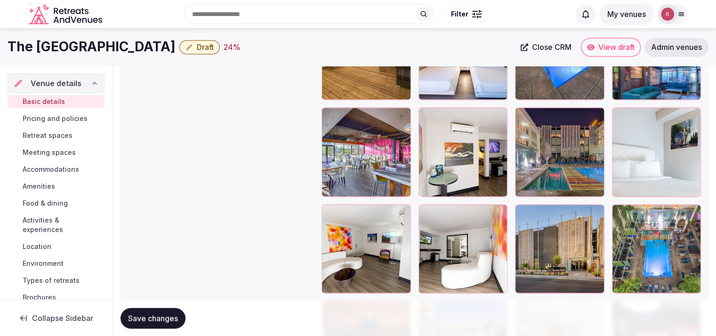
scroll to position [1429, 0]
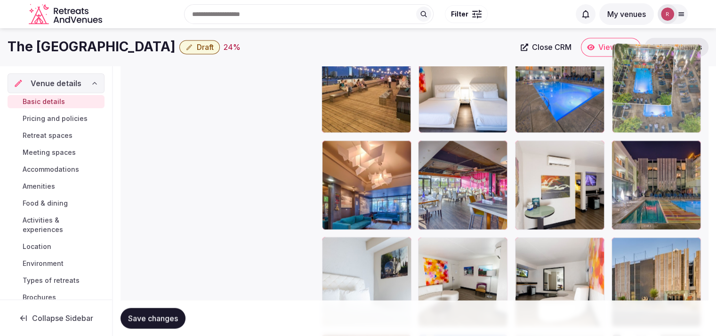
drag, startPoint x: 682, startPoint y: 290, endPoint x: 699, endPoint y: 134, distance: 157.3
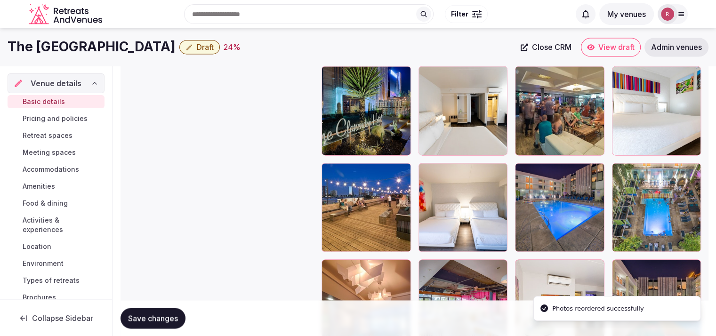
scroll to position [1296, 0]
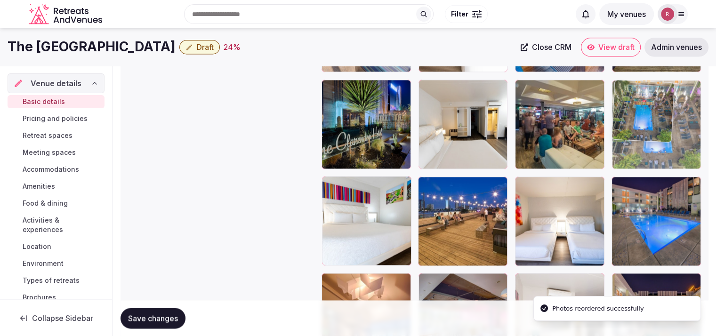
drag, startPoint x: 663, startPoint y: 237, endPoint x: 678, endPoint y: 135, distance: 103.2
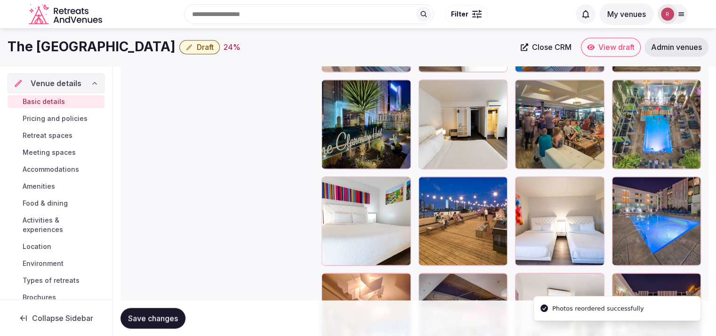
scroll to position [1185, 0]
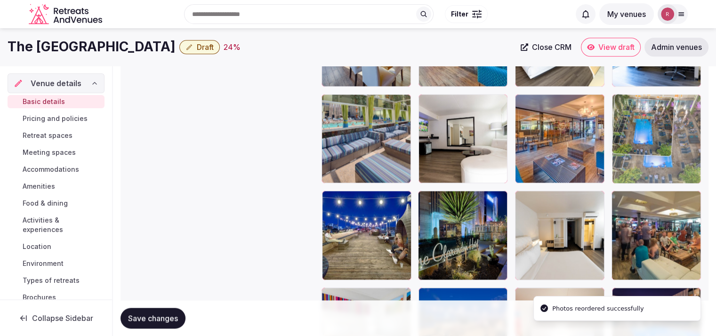
drag, startPoint x: 662, startPoint y: 246, endPoint x: 670, endPoint y: 195, distance: 50.9
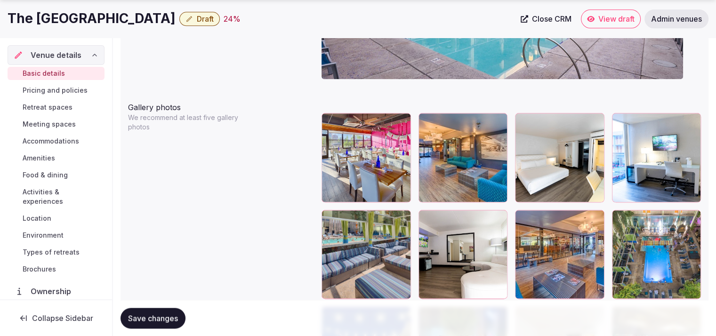
scroll to position [1080, 0]
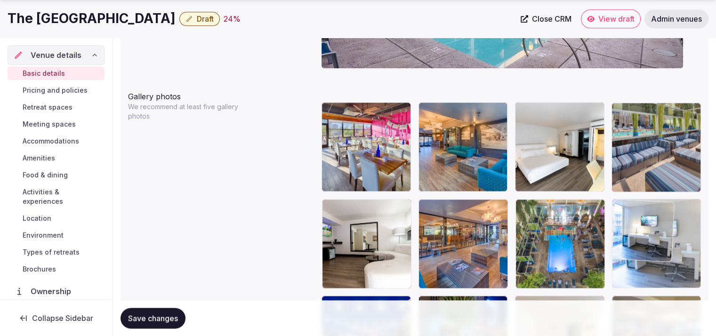
drag, startPoint x: 637, startPoint y: 202, endPoint x: 650, endPoint y: 265, distance: 63.8
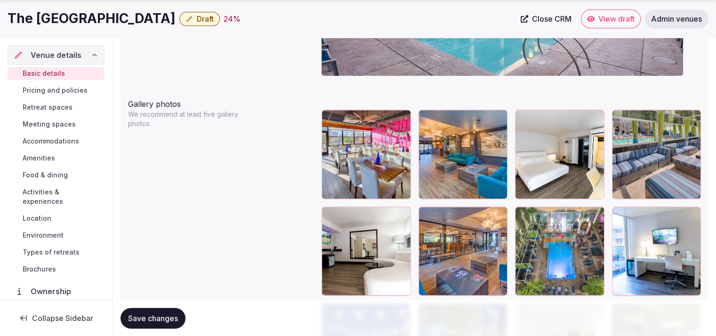
scroll to position [1094, 0]
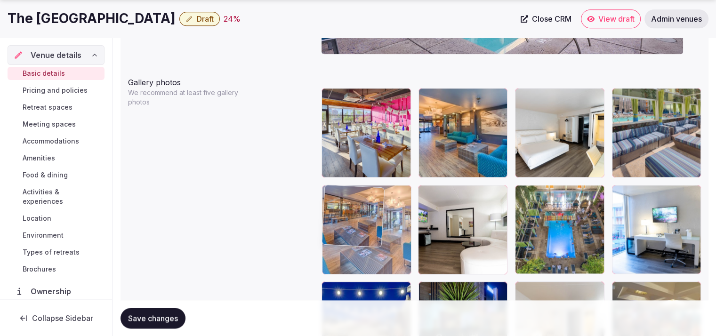
drag, startPoint x: 456, startPoint y: 237, endPoint x: 385, endPoint y: 238, distance: 71.6
click at [385, 238] on body "**********" at bounding box center [358, 60] width 716 height 2309
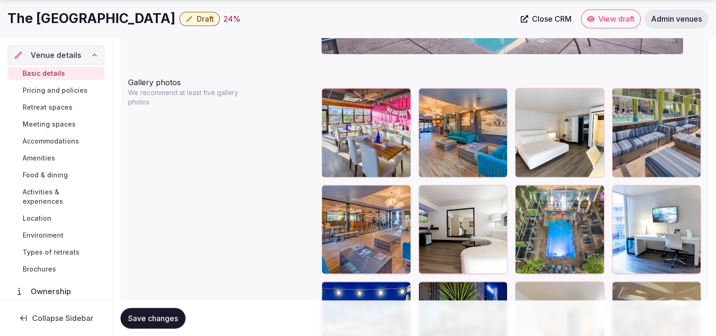
click at [165, 312] on button "Save changes" at bounding box center [153, 318] width 65 height 21
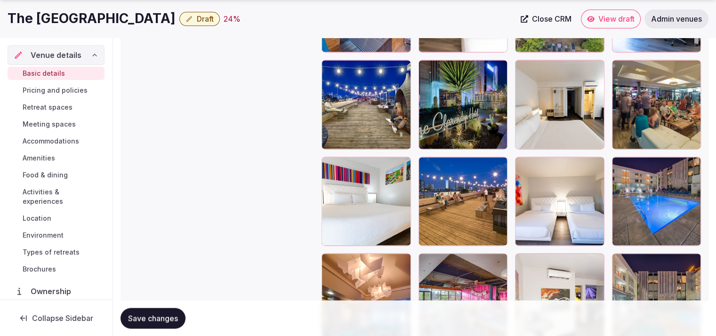
scroll to position [1409, 0]
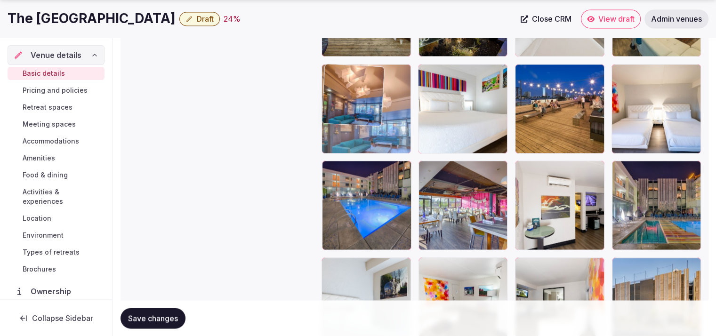
drag, startPoint x: 346, startPoint y: 214, endPoint x: 370, endPoint y: 125, distance: 91.9
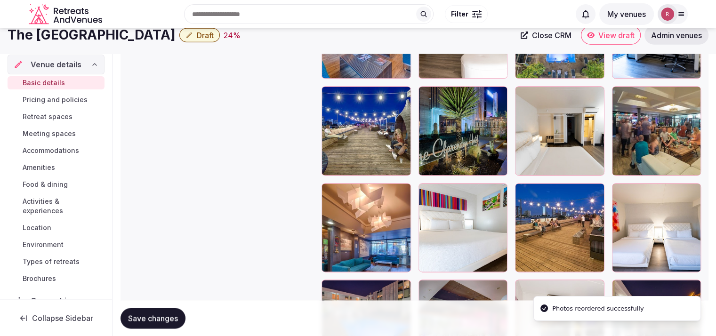
scroll to position [1243, 0]
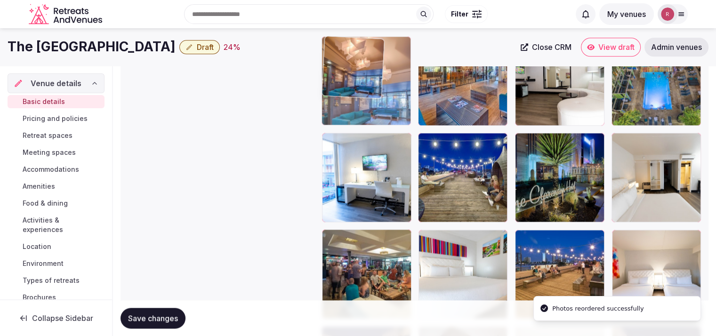
drag, startPoint x: 355, startPoint y: 268, endPoint x: 370, endPoint y: 129, distance: 139.7
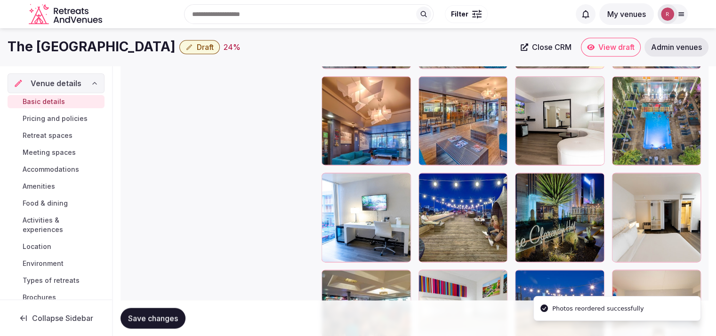
scroll to position [1187, 0]
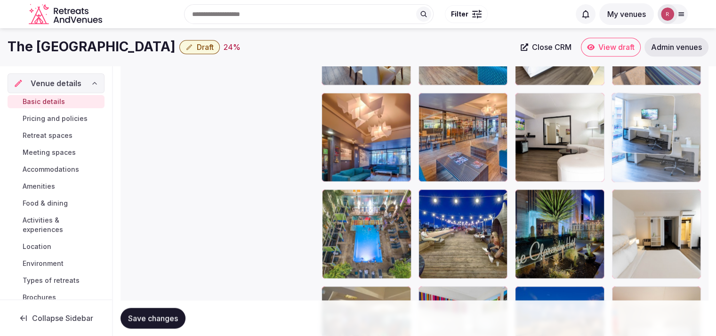
drag, startPoint x: 386, startPoint y: 222, endPoint x: 648, endPoint y: 149, distance: 271.6
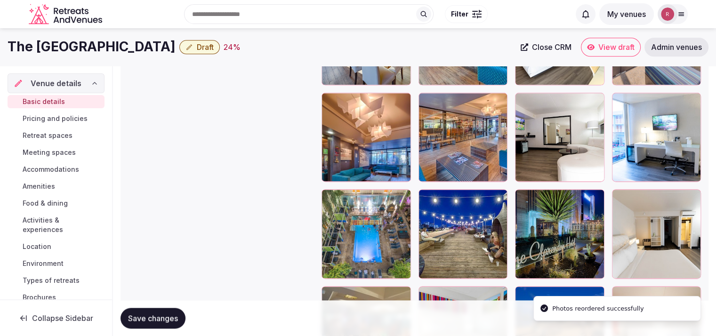
drag, startPoint x: 715, startPoint y: 193, endPoint x: 718, endPoint y: 188, distance: 5.3
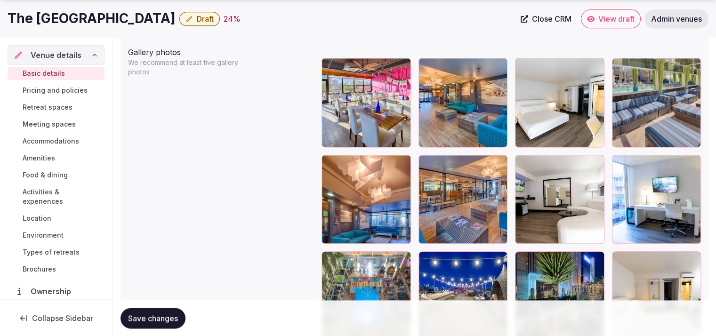
scroll to position [1141, 0]
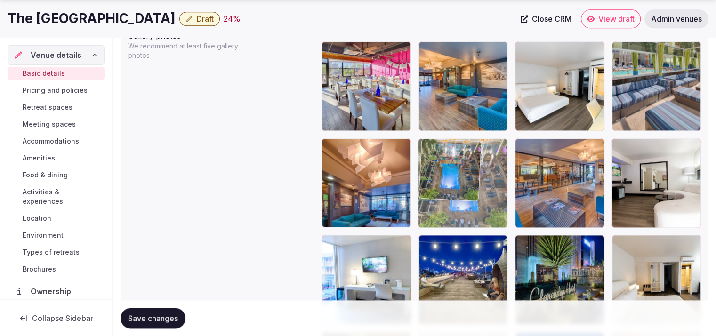
drag, startPoint x: 460, startPoint y: 239, endPoint x: 476, endPoint y: 210, distance: 32.5
click at [476, 210] on body "**********" at bounding box center [358, 13] width 716 height 2309
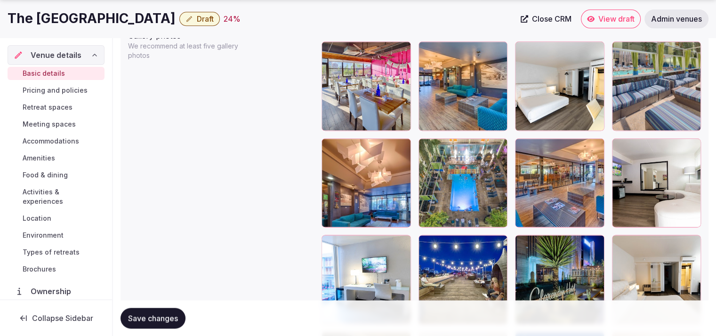
click at [165, 318] on span "Save changes" at bounding box center [153, 317] width 50 height 9
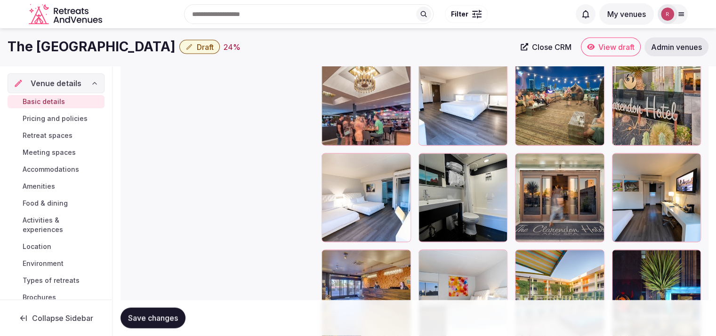
scroll to position [1875, 0]
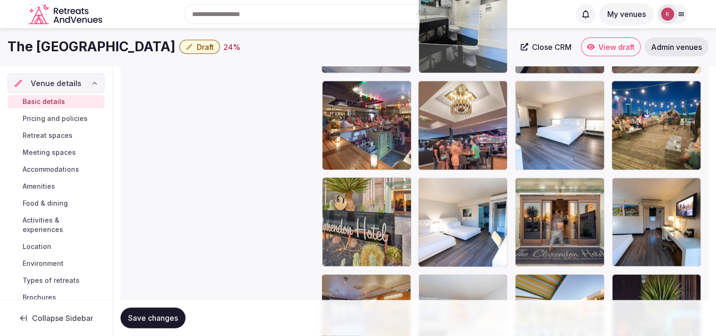
drag, startPoint x: 468, startPoint y: 251, endPoint x: 501, endPoint y: 97, distance: 157.9
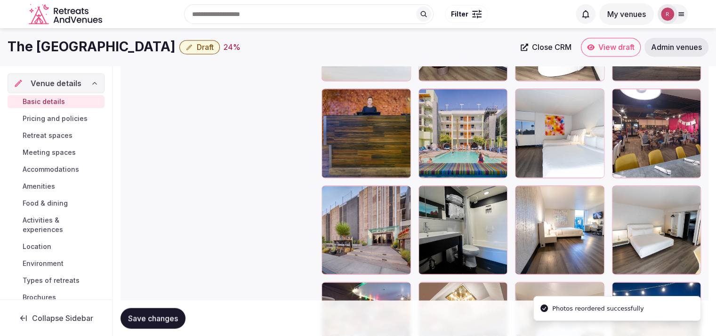
scroll to position [1672, 0]
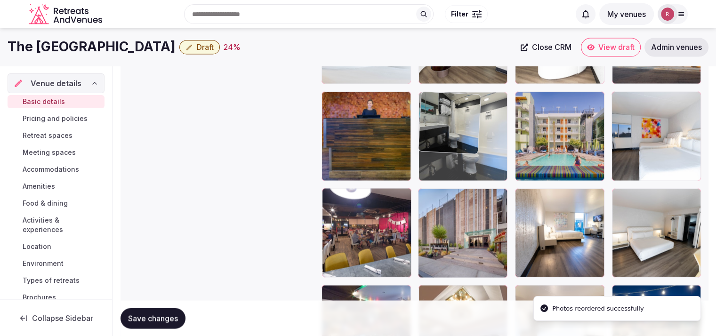
drag, startPoint x: 446, startPoint y: 233, endPoint x: 490, endPoint y: 165, distance: 80.4
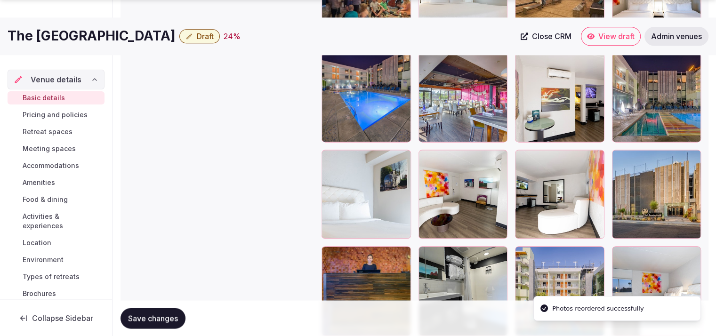
scroll to position [1519, 0]
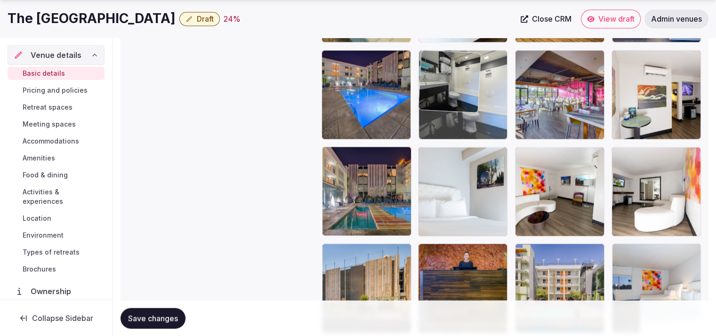
drag, startPoint x: 458, startPoint y: 278, endPoint x: 493, endPoint y: 97, distance: 184.2
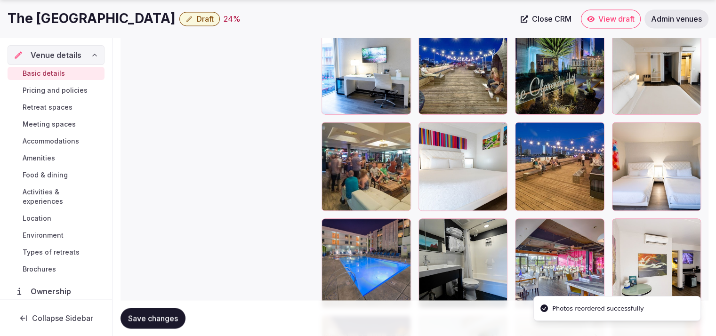
scroll to position [1354, 0]
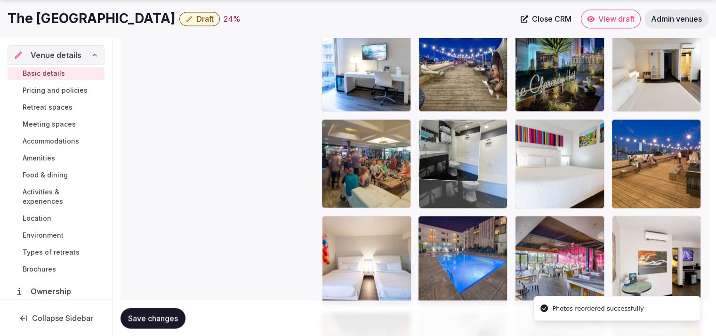
drag, startPoint x: 444, startPoint y: 273, endPoint x: 471, endPoint y: 200, distance: 78.0
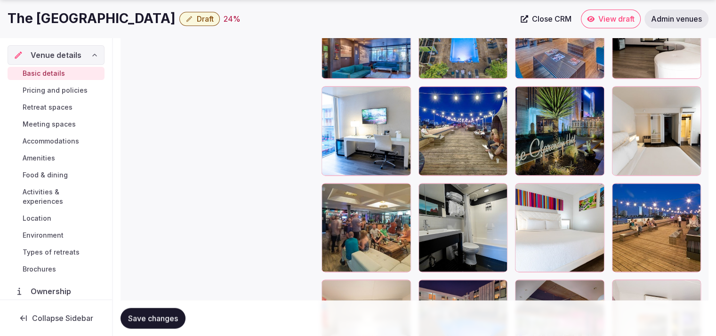
scroll to position [1257, 0]
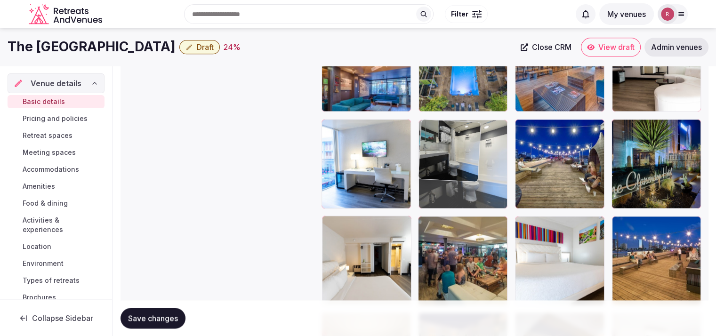
drag, startPoint x: 503, startPoint y: 231, endPoint x: 510, endPoint y: 155, distance: 76.1
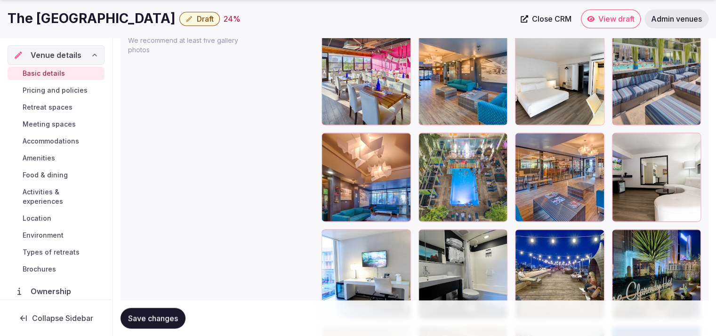
scroll to position [1154, 0]
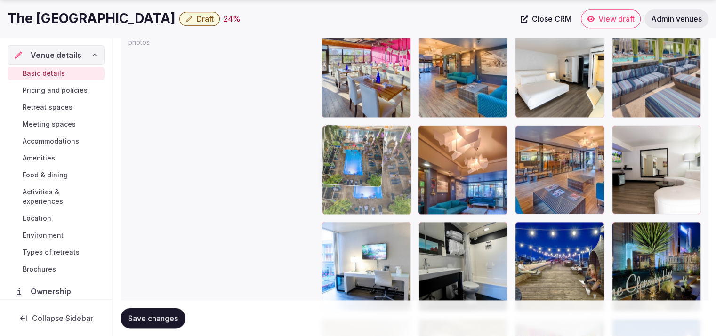
drag, startPoint x: 467, startPoint y: 178, endPoint x: 408, endPoint y: 181, distance: 59.8
click at [408, 181] on body "**********" at bounding box center [358, 0] width 716 height 2309
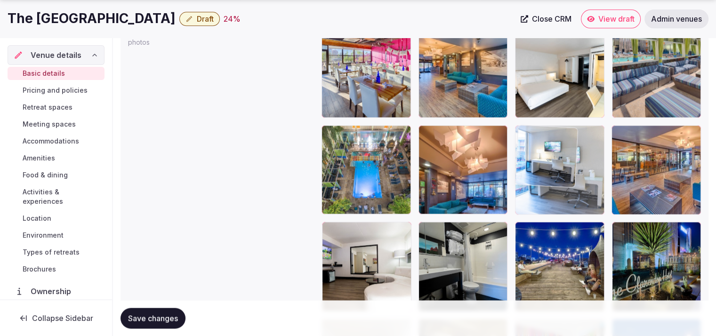
drag, startPoint x: 386, startPoint y: 254, endPoint x: 555, endPoint y: 173, distance: 186.7
click at [555, 173] on body "**********" at bounding box center [358, 0] width 716 height 2309
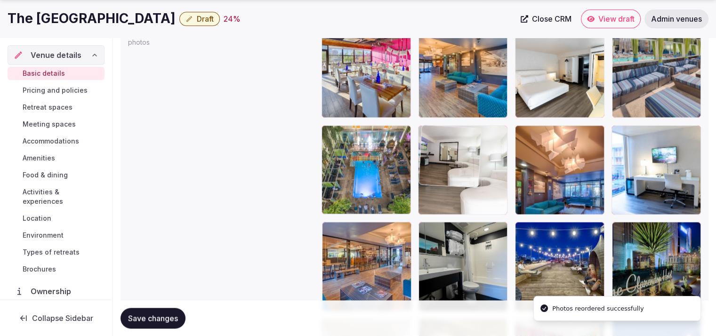
drag, startPoint x: 397, startPoint y: 252, endPoint x: 504, endPoint y: 177, distance: 131.0
click at [504, 177] on body "**********" at bounding box center [358, 0] width 716 height 2309
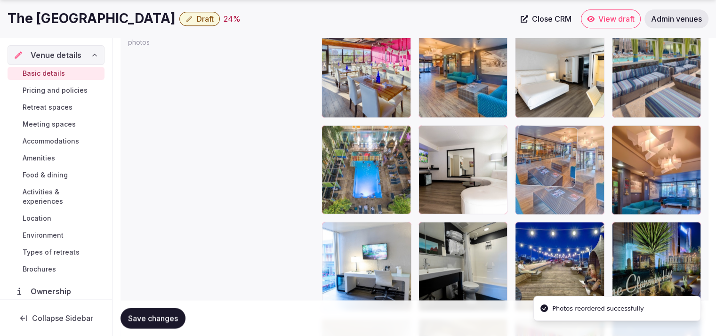
drag, startPoint x: 395, startPoint y: 264, endPoint x: 613, endPoint y: 178, distance: 233.7
click at [613, 178] on body "**********" at bounding box center [358, 0] width 716 height 2309
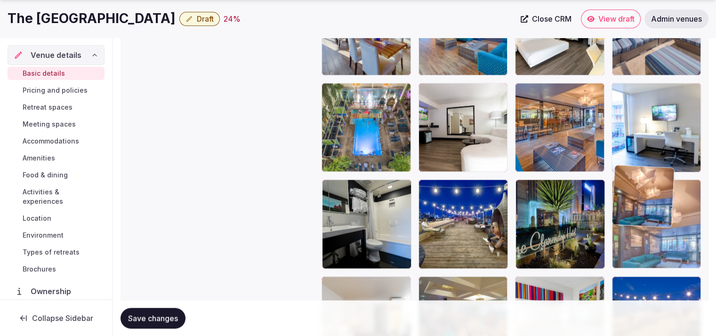
drag, startPoint x: 642, startPoint y: 199, endPoint x: 661, endPoint y: 280, distance: 83.2
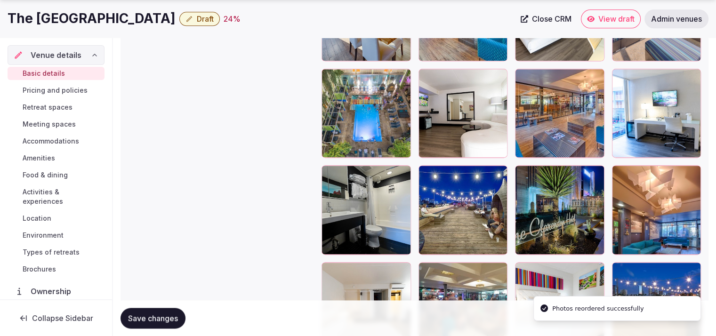
scroll to position [917, 0]
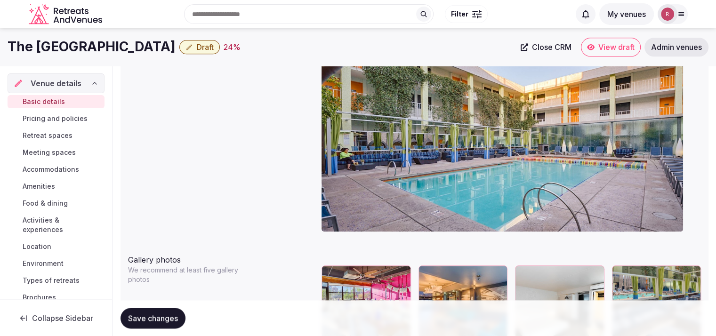
click at [163, 313] on span "Save changes" at bounding box center [153, 317] width 50 height 9
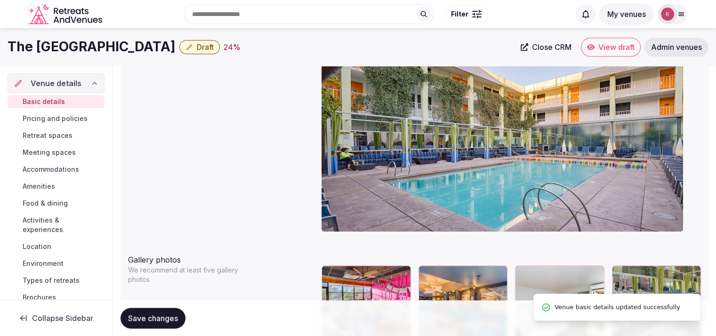
click at [143, 315] on span "Save changes" at bounding box center [153, 317] width 50 height 9
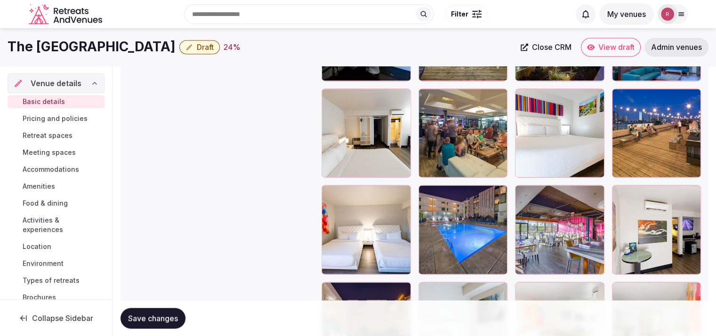
scroll to position [796, 0]
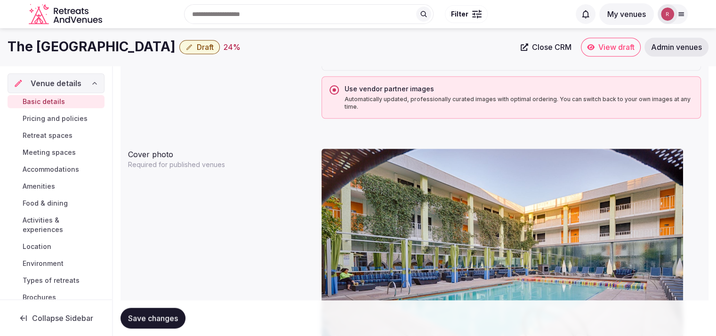
drag, startPoint x: 178, startPoint y: 50, endPoint x: 6, endPoint y: 51, distance: 172.8
click at [6, 51] on div "The Clarendon Hotel & Spa Draft 24 % Close CRM View draft Admin venues" at bounding box center [358, 47] width 716 height 19
copy h1 "The Clarendon Hotel & Spa"
click at [40, 107] on link "Basic details" at bounding box center [56, 101] width 97 height 13
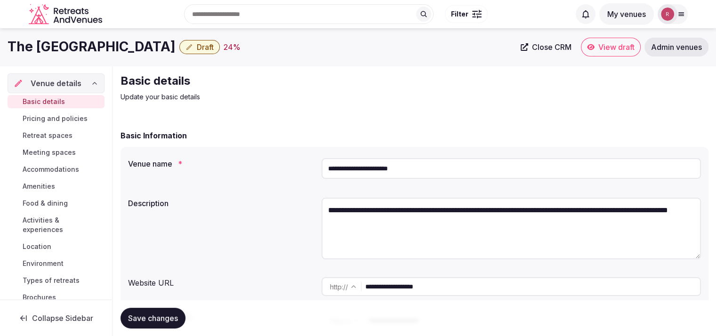
click at [47, 94] on div "Basic details Pricing and policies Retreat spaces Meeting spaces Accommodations…" at bounding box center [56, 199] width 97 height 213
click at [0, 133] on div "Venue details Basic details Pricing and policies Retreat spaces Meeting spaces …" at bounding box center [56, 182] width 112 height 233
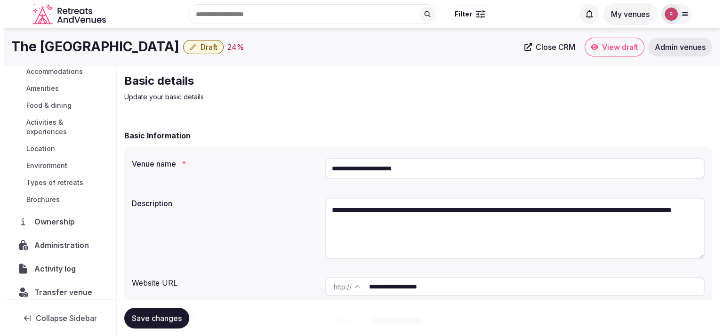
scroll to position [107, 0]
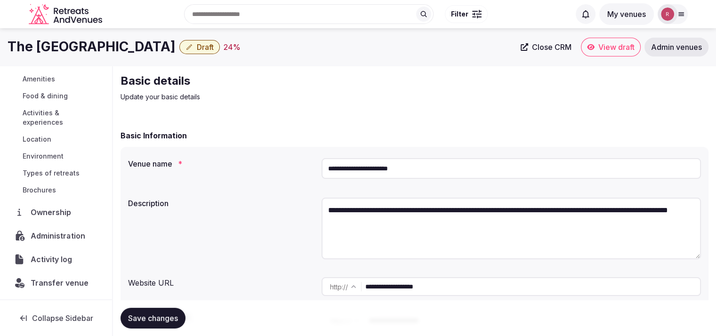
click at [49, 230] on span "Administration" at bounding box center [60, 235] width 58 height 11
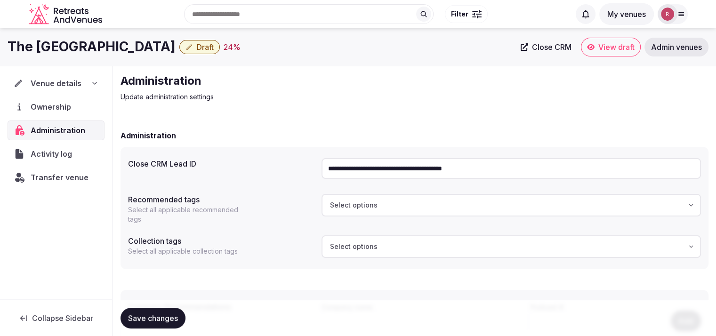
click at [483, 166] on input "**********" at bounding box center [510, 168] width 379 height 21
click at [357, 118] on div "**********" at bounding box center [414, 239] width 603 height 346
click at [209, 47] on span "Draft" at bounding box center [205, 46] width 17 height 9
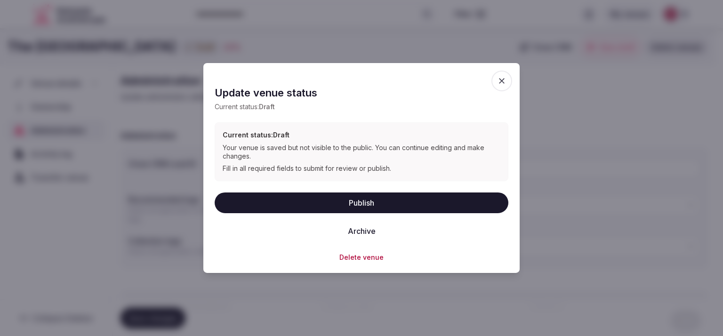
click at [359, 214] on div "Publish Archive" at bounding box center [362, 216] width 294 height 49
click at [361, 209] on button "Publish" at bounding box center [362, 202] width 294 height 21
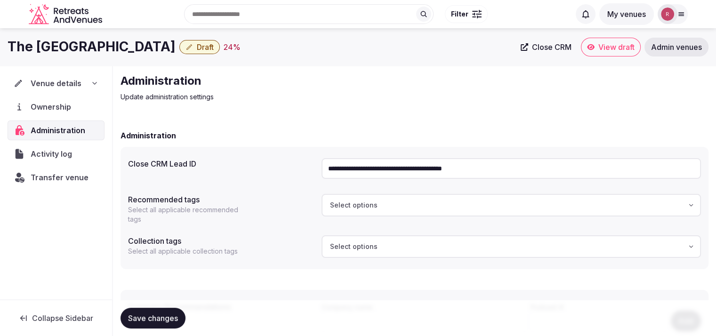
click at [598, 48] on span "View draft" at bounding box center [616, 46] width 36 height 9
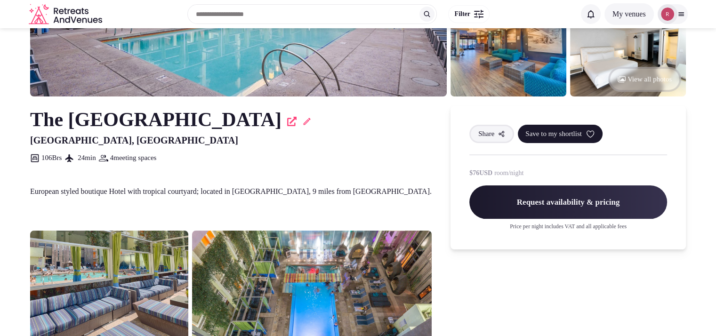
scroll to position [135, 0]
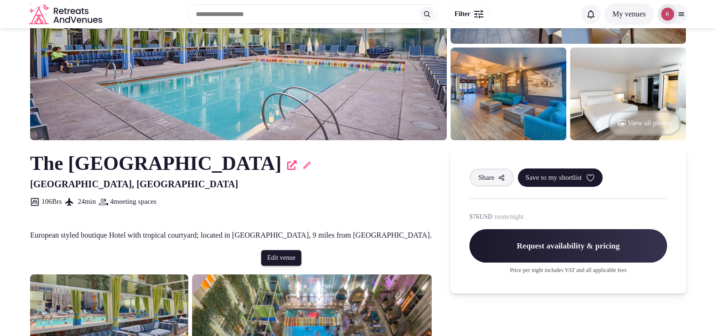
click at [311, 161] on icon at bounding box center [306, 165] width 9 height 9
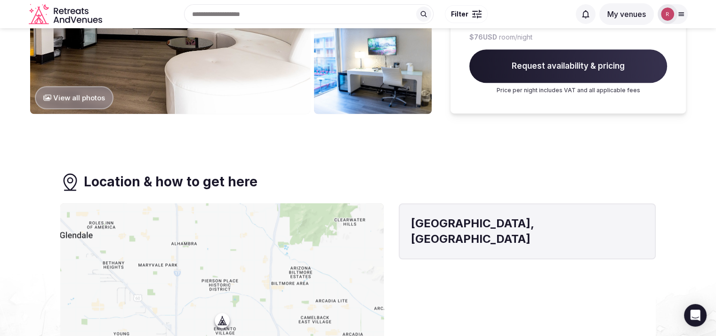
scroll to position [359, 0]
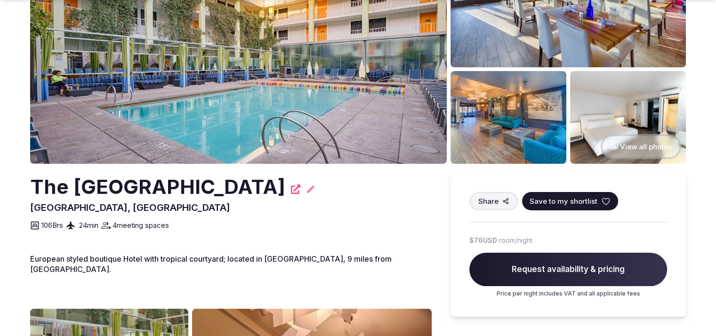
scroll to position [405, 0]
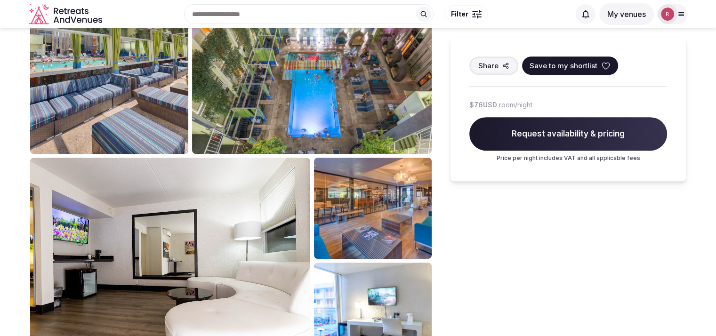
scroll to position [401, 0]
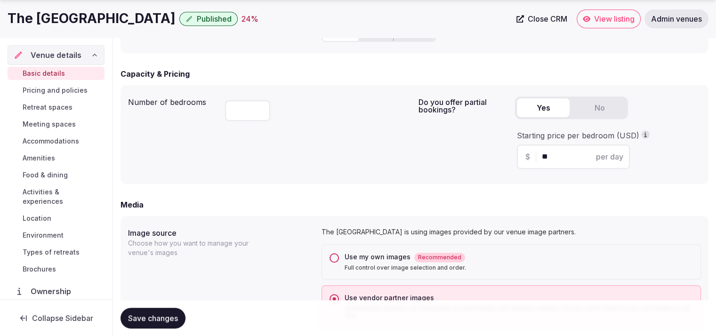
scroll to position [294, 0]
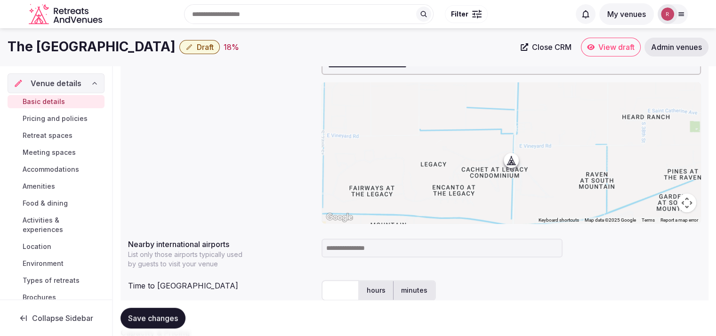
scroll to position [175, 0]
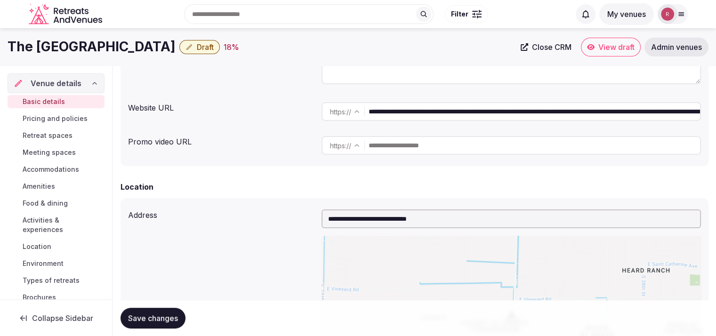
drag, startPoint x: 158, startPoint y: 47, endPoint x: 0, endPoint y: 36, distance: 158.1
click at [0, 38] on div "The Legacy Golf Resort Draft 18 % Close CRM View draft Admin venues" at bounding box center [358, 47] width 716 height 19
copy h1 "The [GEOGRAPHIC_DATA]"
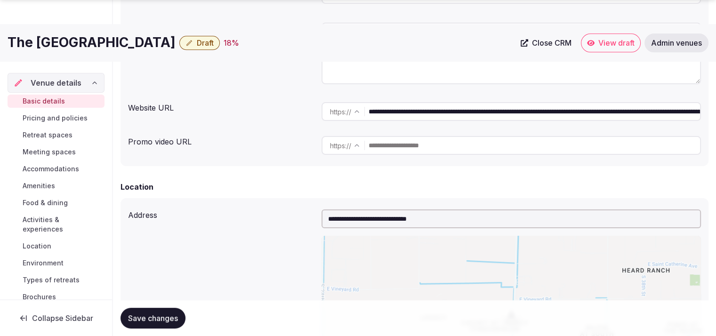
scroll to position [469, 0]
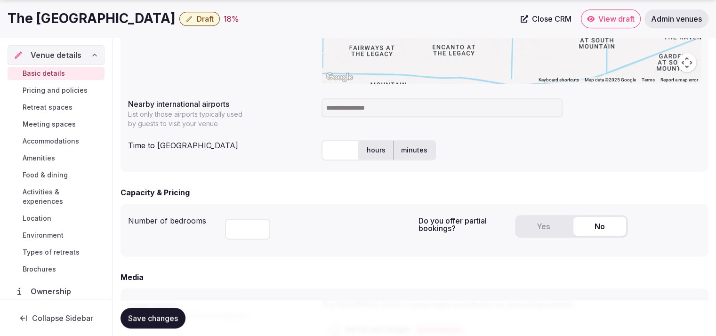
click at [402, 114] on input at bounding box center [441, 107] width 241 height 19
type input "***"
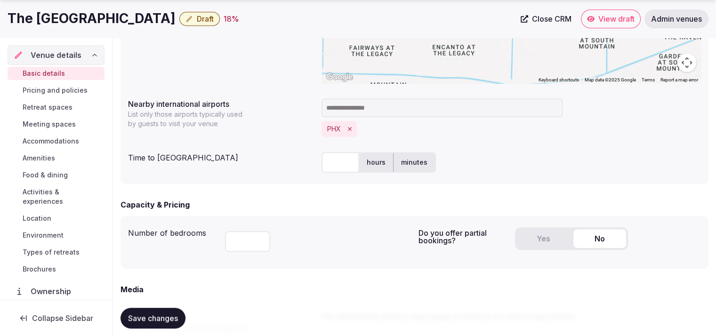
click at [345, 156] on input "text" at bounding box center [340, 162] width 38 height 21
type input "**"
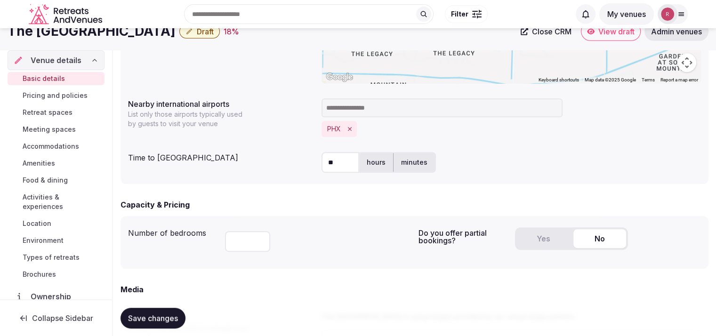
scroll to position [175, 0]
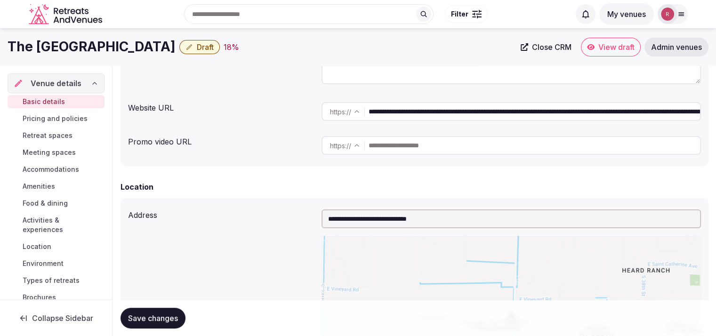
click at [485, 111] on input "**********" at bounding box center [534, 111] width 331 height 19
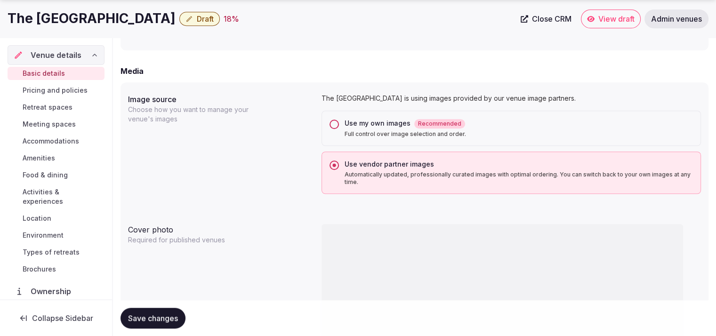
scroll to position [469, 0]
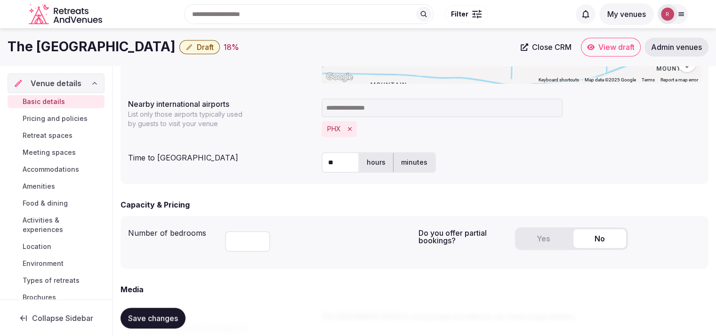
click at [170, 318] on span "Save changes" at bounding box center [153, 317] width 50 height 9
click at [548, 240] on button "Yes" at bounding box center [543, 238] width 53 height 19
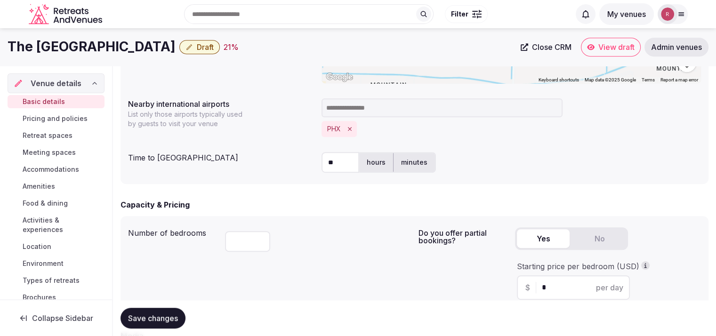
click at [547, 287] on input "*" at bounding box center [582, 287] width 80 height 11
type input "***"
click at [174, 323] on button "Save changes" at bounding box center [153, 318] width 65 height 21
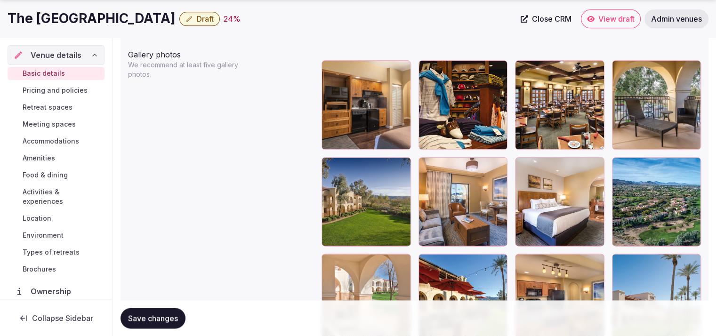
scroll to position [1137, 0]
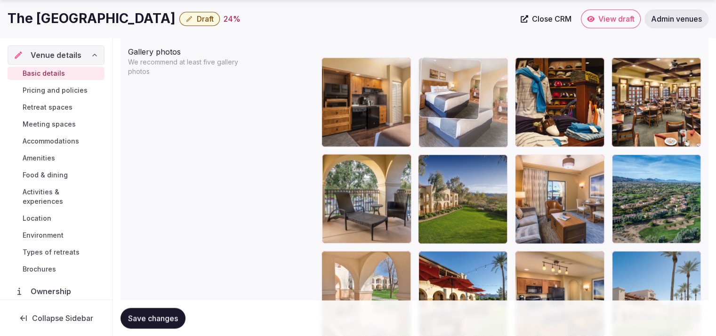
drag, startPoint x: 552, startPoint y: 207, endPoint x: 431, endPoint y: 128, distance: 144.5
click at [431, 128] on body "**********" at bounding box center [358, 120] width 716 height 2515
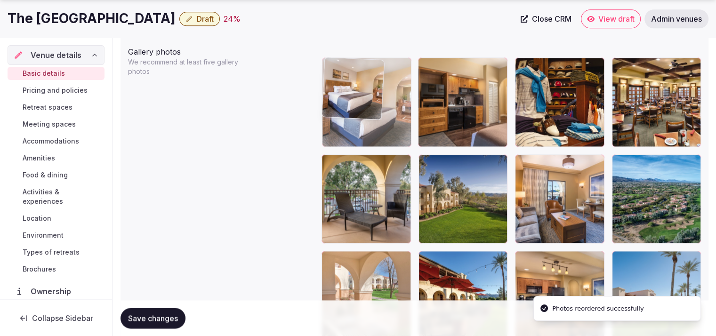
drag, startPoint x: 477, startPoint y: 122, endPoint x: 400, endPoint y: 128, distance: 77.9
click at [400, 128] on body "**********" at bounding box center [358, 120] width 716 height 2515
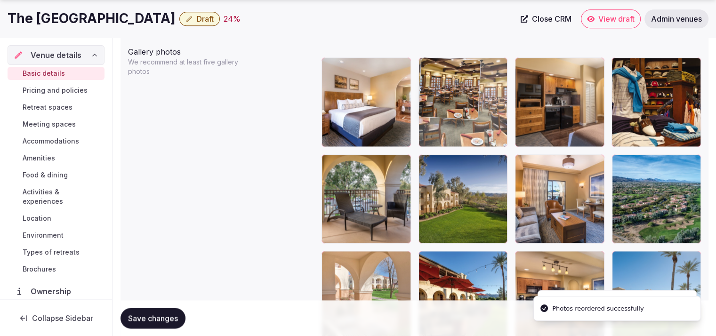
drag, startPoint x: 661, startPoint y: 121, endPoint x: 493, endPoint y: 124, distance: 168.1
click at [493, 124] on body "**********" at bounding box center [358, 120] width 716 height 2515
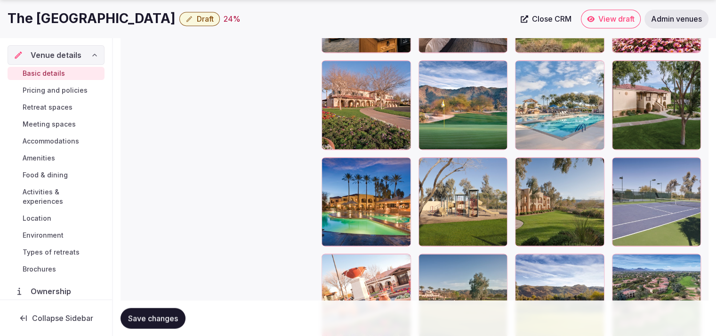
scroll to position [1531, 0]
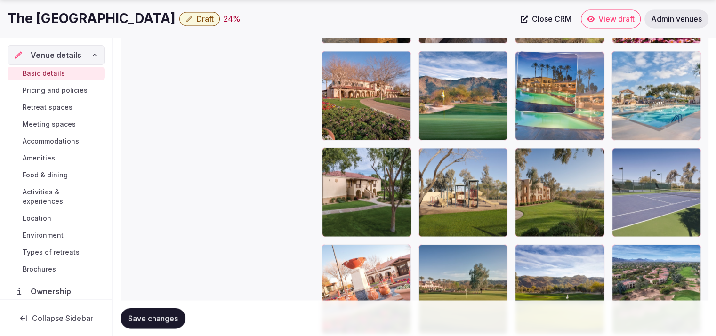
drag, startPoint x: 369, startPoint y: 202, endPoint x: 583, endPoint y: 101, distance: 236.9
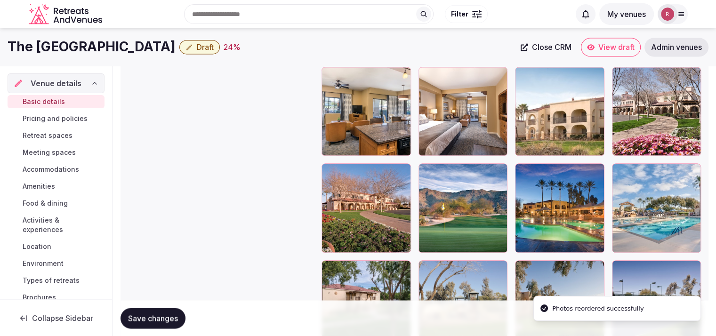
scroll to position [1395, 0]
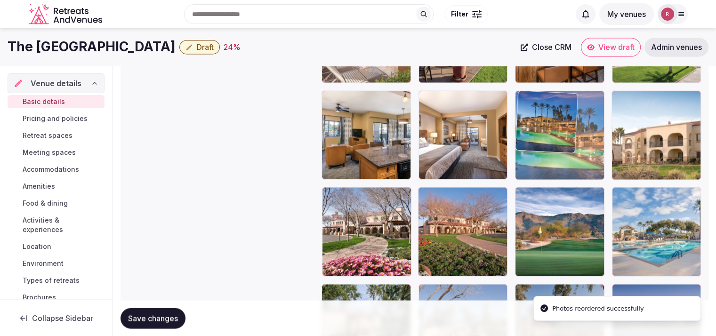
drag, startPoint x: 560, startPoint y: 220, endPoint x: 565, endPoint y: 93, distance: 127.7
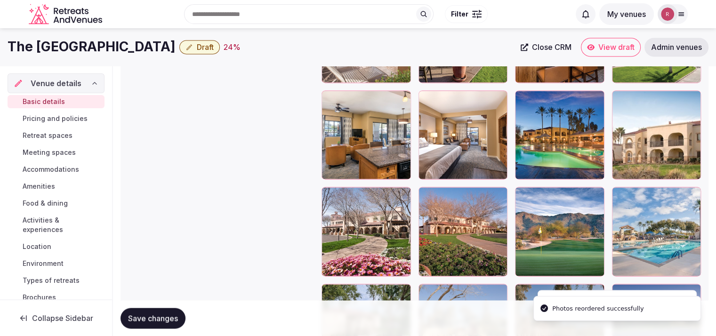
scroll to position [1259, 0]
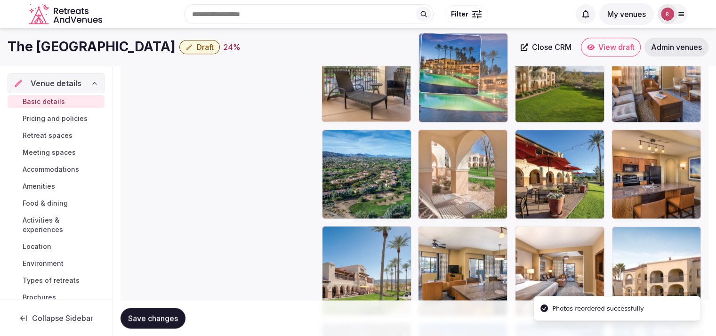
drag, startPoint x: 580, startPoint y: 181, endPoint x: 504, endPoint y: 116, distance: 99.8
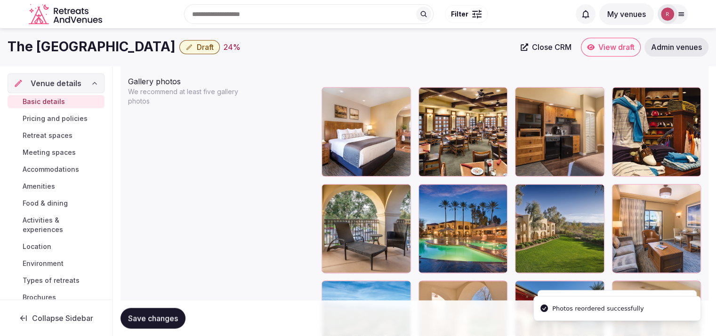
scroll to position [1090, 0]
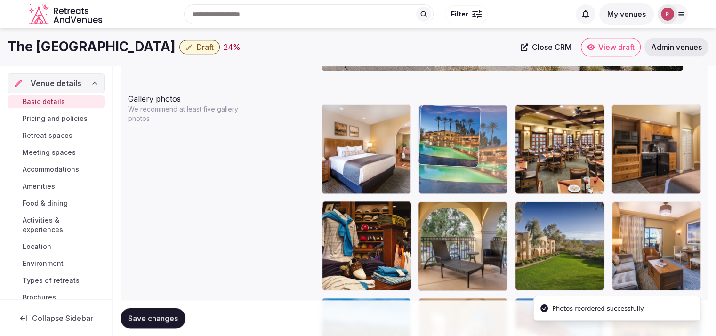
drag, startPoint x: 473, startPoint y: 240, endPoint x: 498, endPoint y: 187, distance: 58.5
click at [498, 187] on body "**********" at bounding box center [358, 167] width 716 height 2515
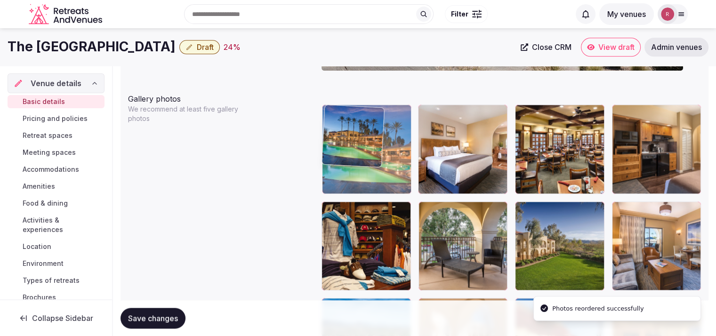
drag, startPoint x: 473, startPoint y: 180, endPoint x: 420, endPoint y: 181, distance: 52.3
click at [420, 181] on body "**********" at bounding box center [358, 167] width 716 height 2515
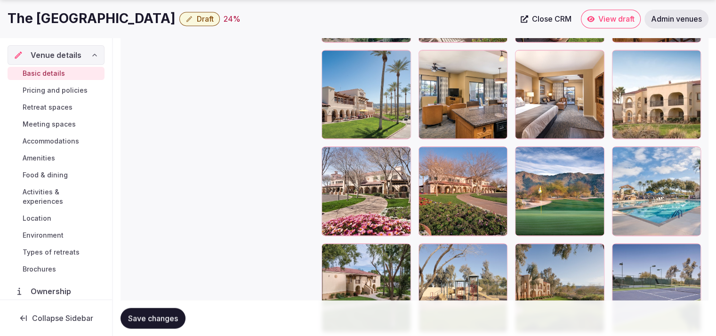
scroll to position [1444, 0]
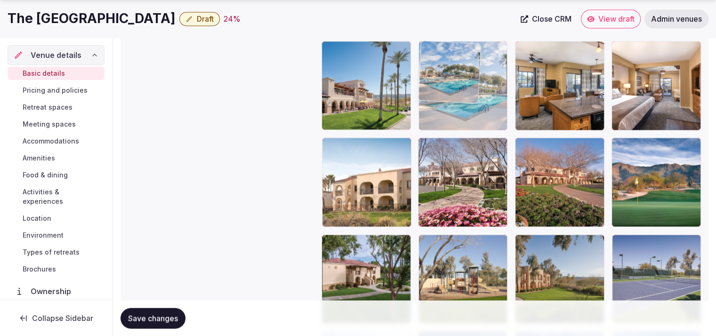
drag, startPoint x: 669, startPoint y: 203, endPoint x: 588, endPoint y: 133, distance: 106.8
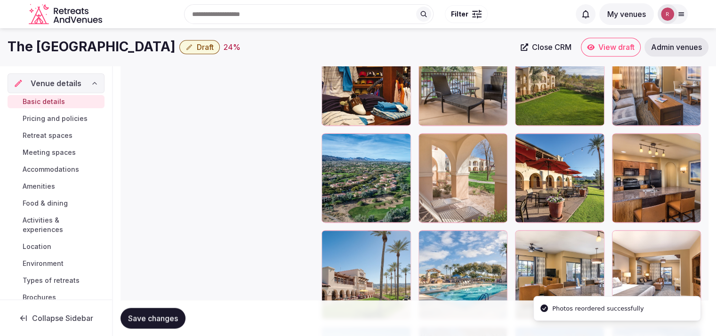
scroll to position [1246, 0]
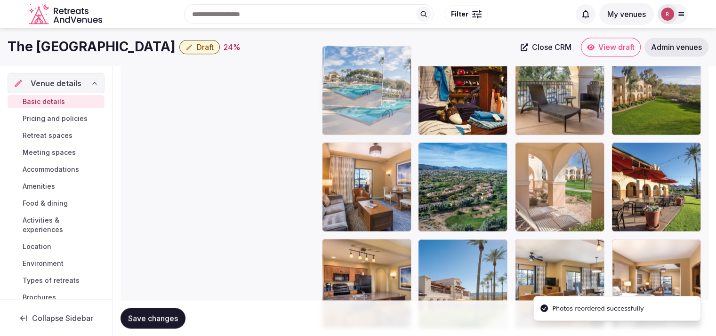
drag, startPoint x: 467, startPoint y: 273, endPoint x: 408, endPoint y: 135, distance: 151.0
click at [408, 135] on body "**********" at bounding box center [358, 11] width 716 height 2515
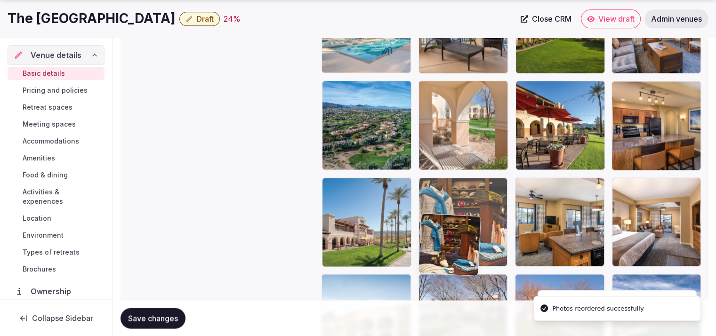
drag, startPoint x: 494, startPoint y: 235, endPoint x: 486, endPoint y: 321, distance: 87.0
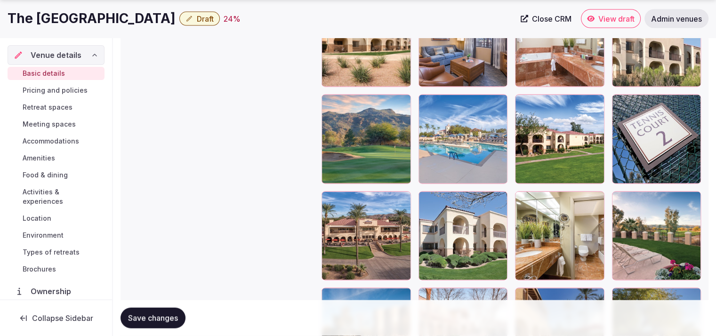
scroll to position [1904, 0]
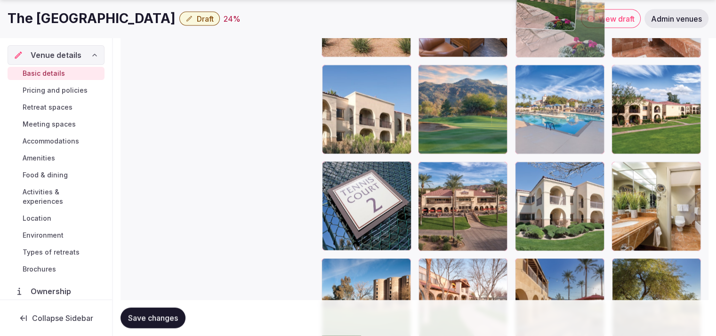
drag, startPoint x: 671, startPoint y: 238, endPoint x: 632, endPoint y: 70, distance: 172.1
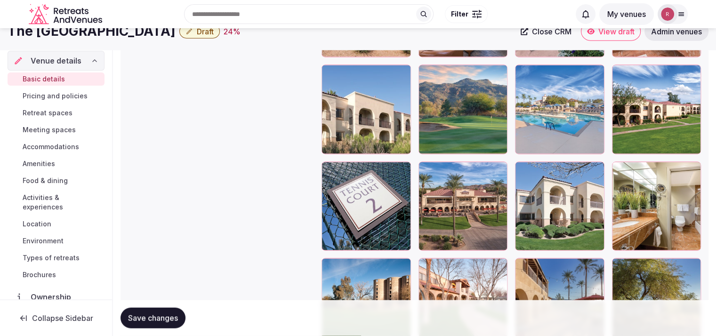
scroll to position [1655, 0]
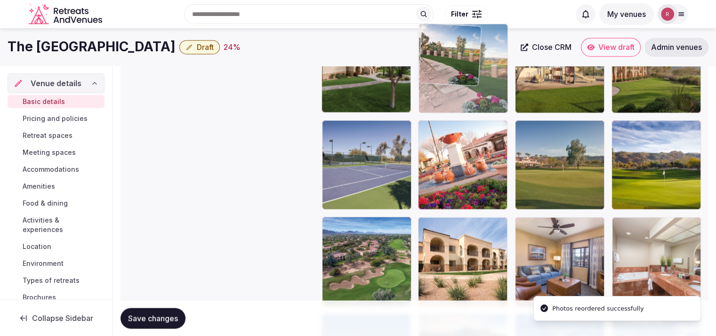
drag, startPoint x: 572, startPoint y: 269, endPoint x: 510, endPoint y: 100, distance: 179.4
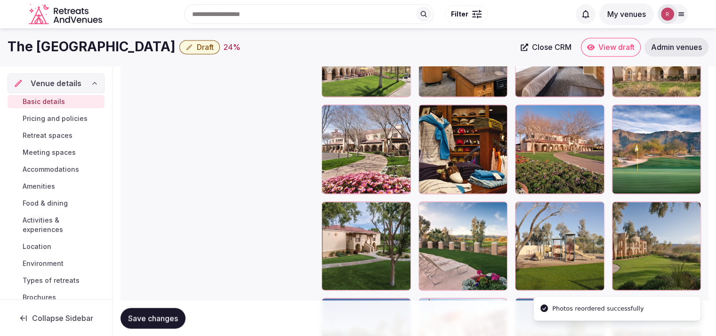
scroll to position [1459, 0]
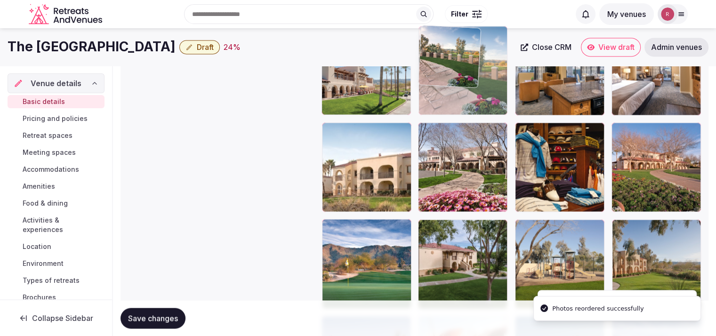
drag, startPoint x: 478, startPoint y: 278, endPoint x: 486, endPoint y: 125, distance: 153.2
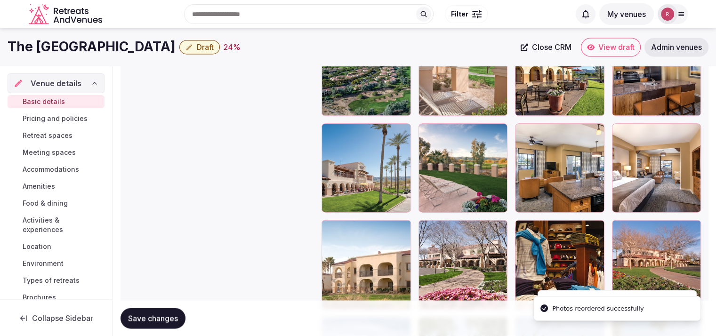
scroll to position [1305, 0]
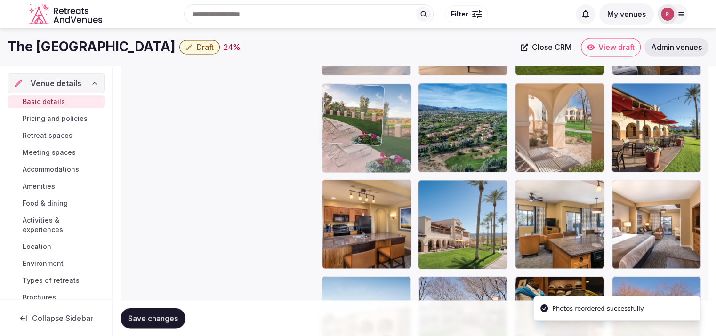
drag, startPoint x: 472, startPoint y: 257, endPoint x: 391, endPoint y: 169, distance: 120.3
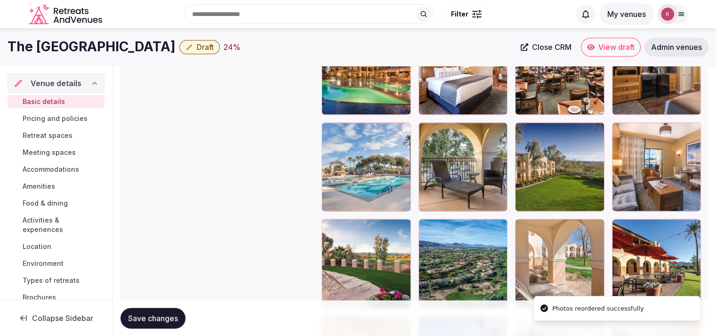
scroll to position [1161, 0]
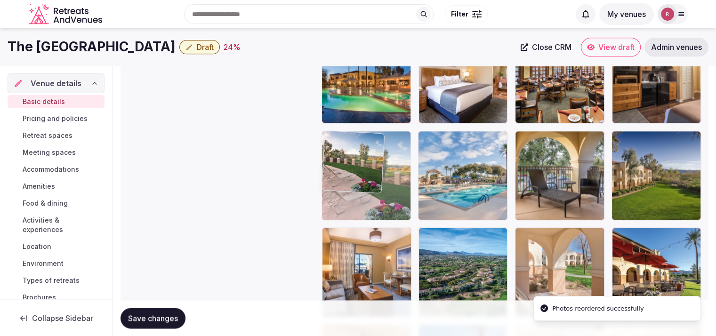
drag, startPoint x: 424, startPoint y: 249, endPoint x: 418, endPoint y: 230, distance: 19.1
click at [418, 230] on body "**********" at bounding box center [358, 96] width 716 height 2515
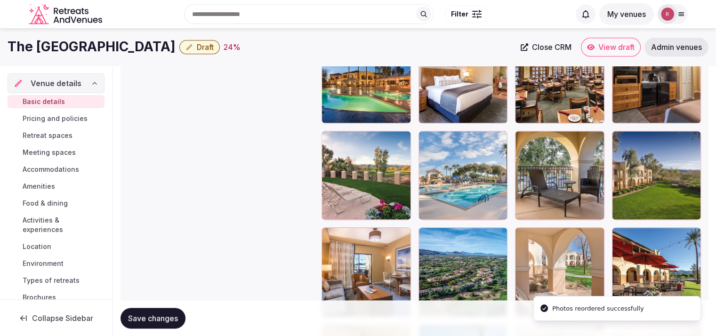
scroll to position [1099, 0]
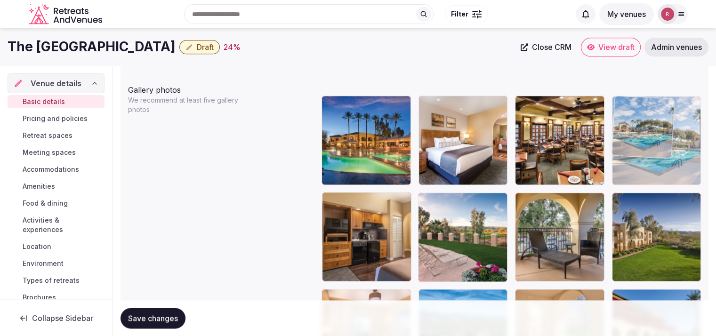
drag, startPoint x: 487, startPoint y: 250, endPoint x: 693, endPoint y: 188, distance: 214.7
click at [693, 188] on body "**********" at bounding box center [358, 158] width 716 height 2515
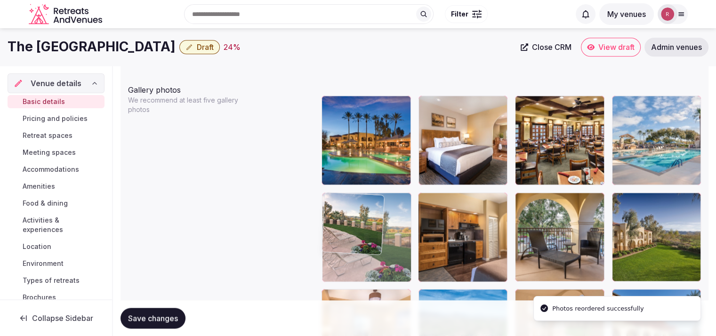
drag, startPoint x: 497, startPoint y: 257, endPoint x: 430, endPoint y: 266, distance: 67.9
click at [430, 266] on body "**********" at bounding box center [358, 158] width 716 height 2515
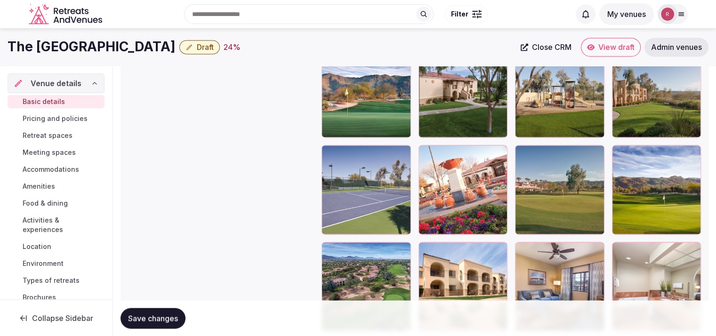
scroll to position [1621, 0]
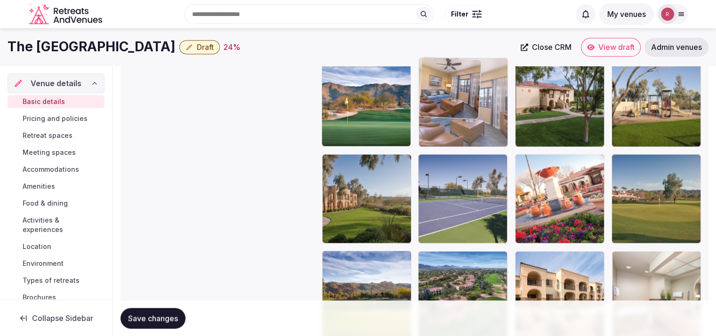
drag, startPoint x: 574, startPoint y: 281, endPoint x: 498, endPoint y: 129, distance: 169.5
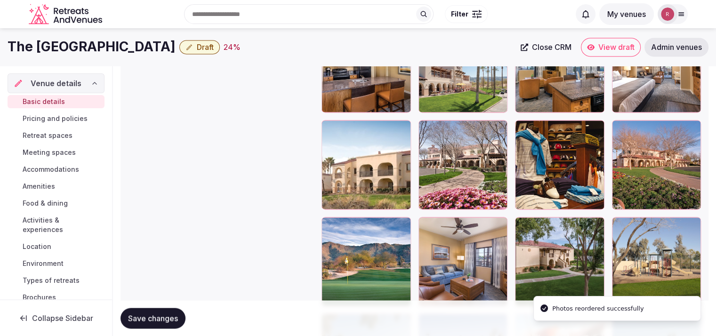
scroll to position [1435, 0]
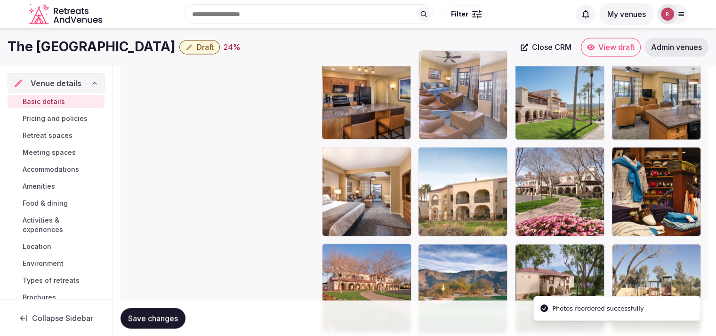
drag, startPoint x: 486, startPoint y: 295, endPoint x: 500, endPoint y: 140, distance: 156.0
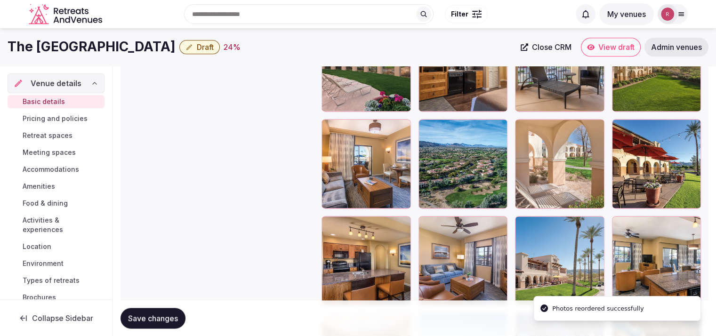
scroll to position [1263, 0]
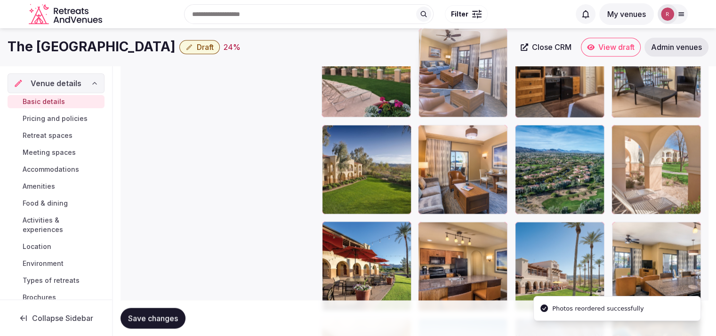
drag, startPoint x: 466, startPoint y: 262, endPoint x: 501, endPoint y: 128, distance: 138.1
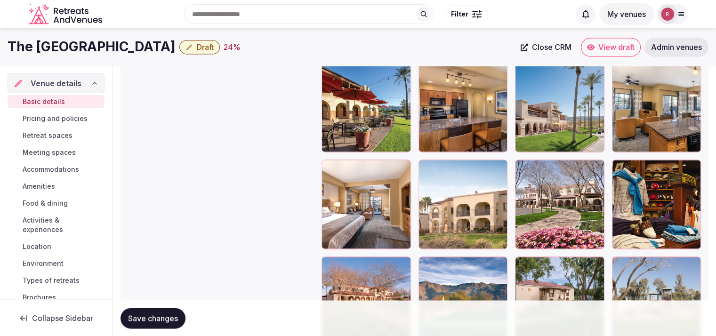
scroll to position [1395, 0]
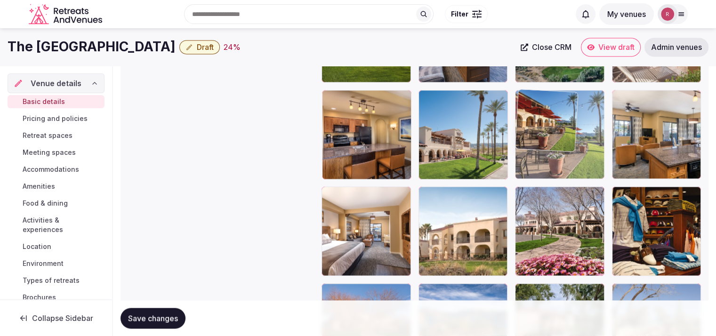
drag, startPoint x: 390, startPoint y: 168, endPoint x: 619, endPoint y: 137, distance: 231.7
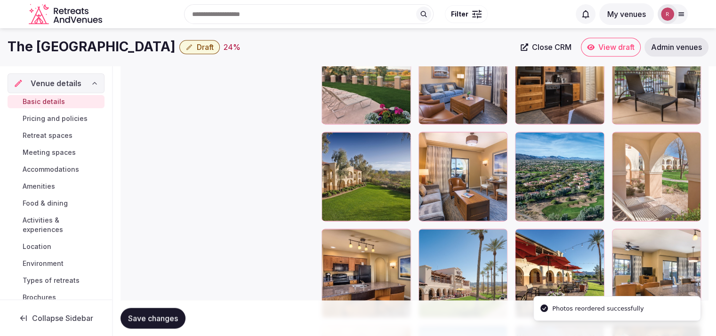
scroll to position [1242, 0]
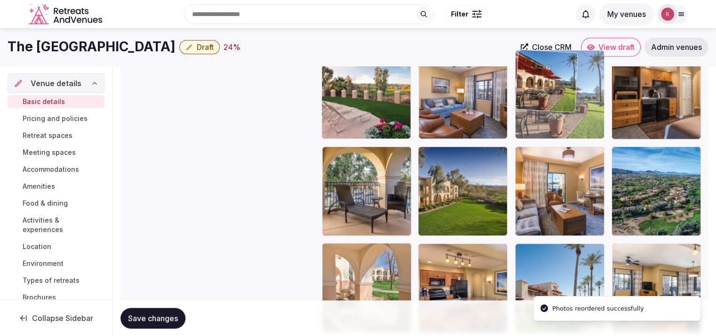
drag, startPoint x: 565, startPoint y: 224, endPoint x: 577, endPoint y: 118, distance: 106.5
click at [577, 118] on body "**********" at bounding box center [358, 15] width 716 height 2515
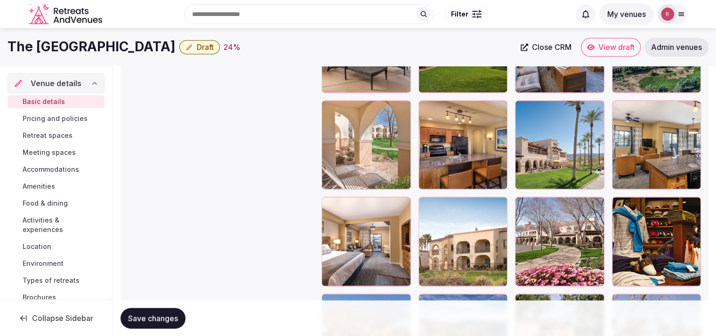
scroll to position [1352, 0]
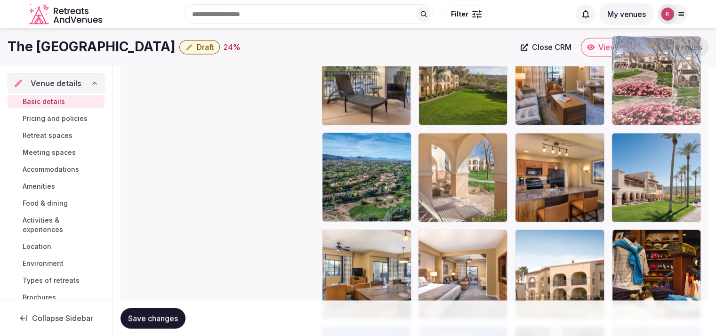
drag, startPoint x: 555, startPoint y: 274, endPoint x: 635, endPoint y: 140, distance: 156.4
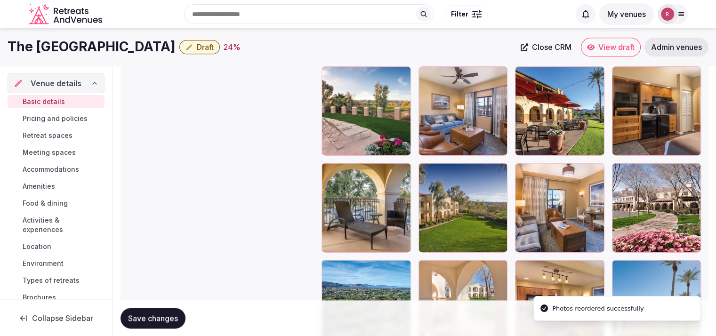
scroll to position [1184, 0]
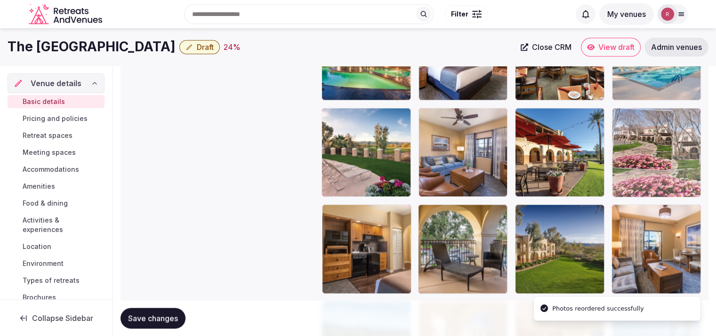
drag, startPoint x: 670, startPoint y: 247, endPoint x: 678, endPoint y: 179, distance: 68.3
click at [678, 179] on body "**********" at bounding box center [358, 73] width 716 height 2515
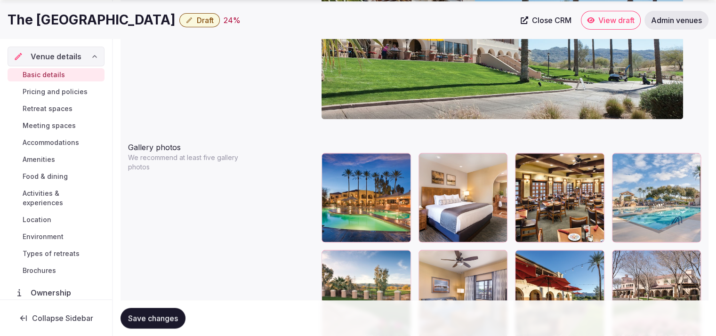
scroll to position [1110, 0]
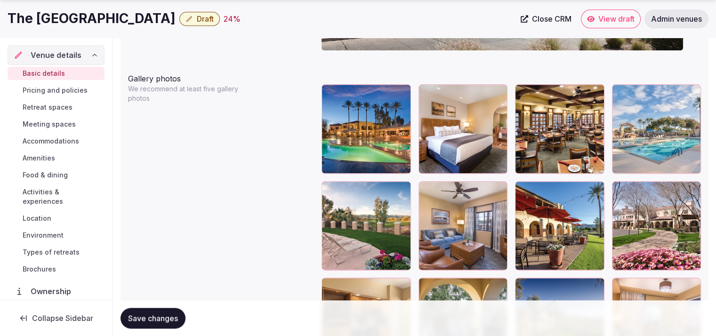
click at [132, 315] on span "Save changes" at bounding box center [153, 317] width 50 height 9
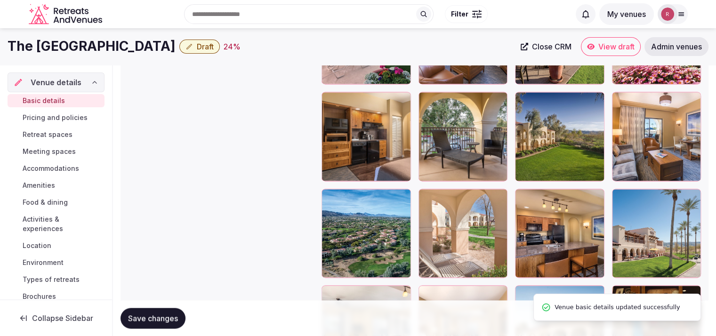
scroll to position [1002, 0]
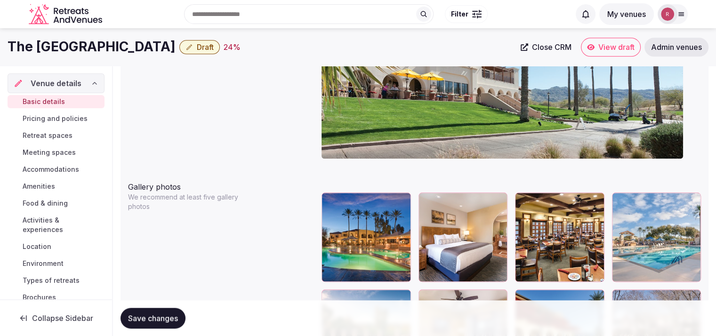
drag, startPoint x: 158, startPoint y: 47, endPoint x: 3, endPoint y: 47, distance: 155.3
click at [3, 47] on div "The Legacy Golf Resort Draft 24 % Close CRM View draft Admin venues" at bounding box center [358, 47] width 716 height 19
copy h1 "The [GEOGRAPHIC_DATA]"
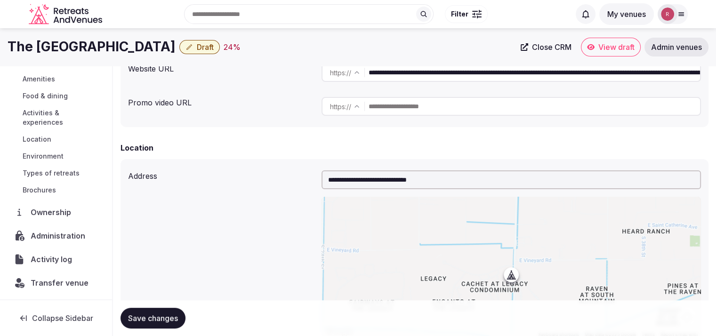
scroll to position [121, 0]
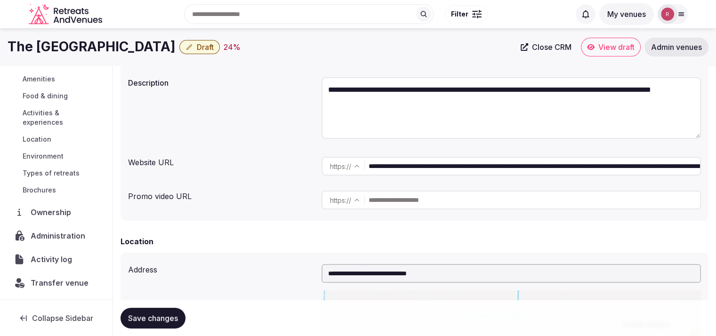
click at [55, 231] on span "Administration" at bounding box center [60, 235] width 58 height 11
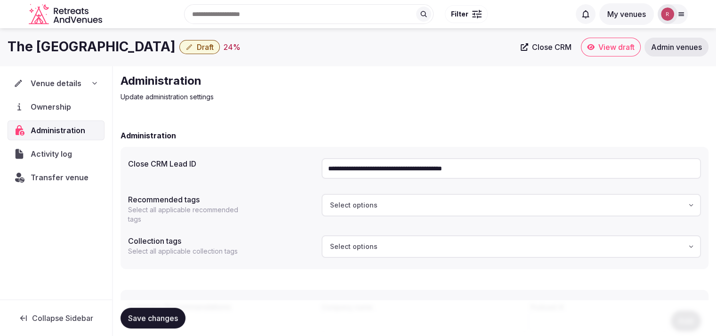
click at [368, 175] on input "**********" at bounding box center [510, 168] width 379 height 21
click at [197, 49] on span "Draft" at bounding box center [205, 46] width 17 height 9
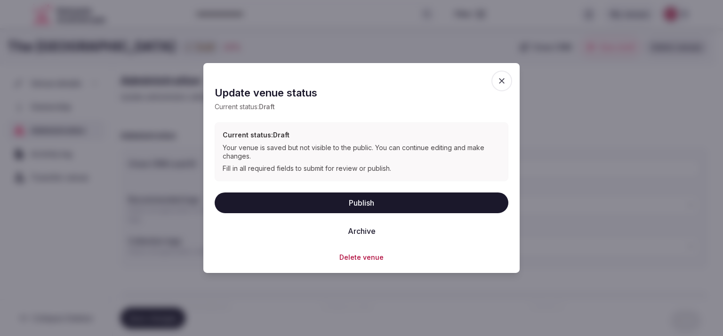
click at [373, 204] on button "Publish" at bounding box center [362, 202] width 294 height 21
